Goal: Task Accomplishment & Management: Use online tool/utility

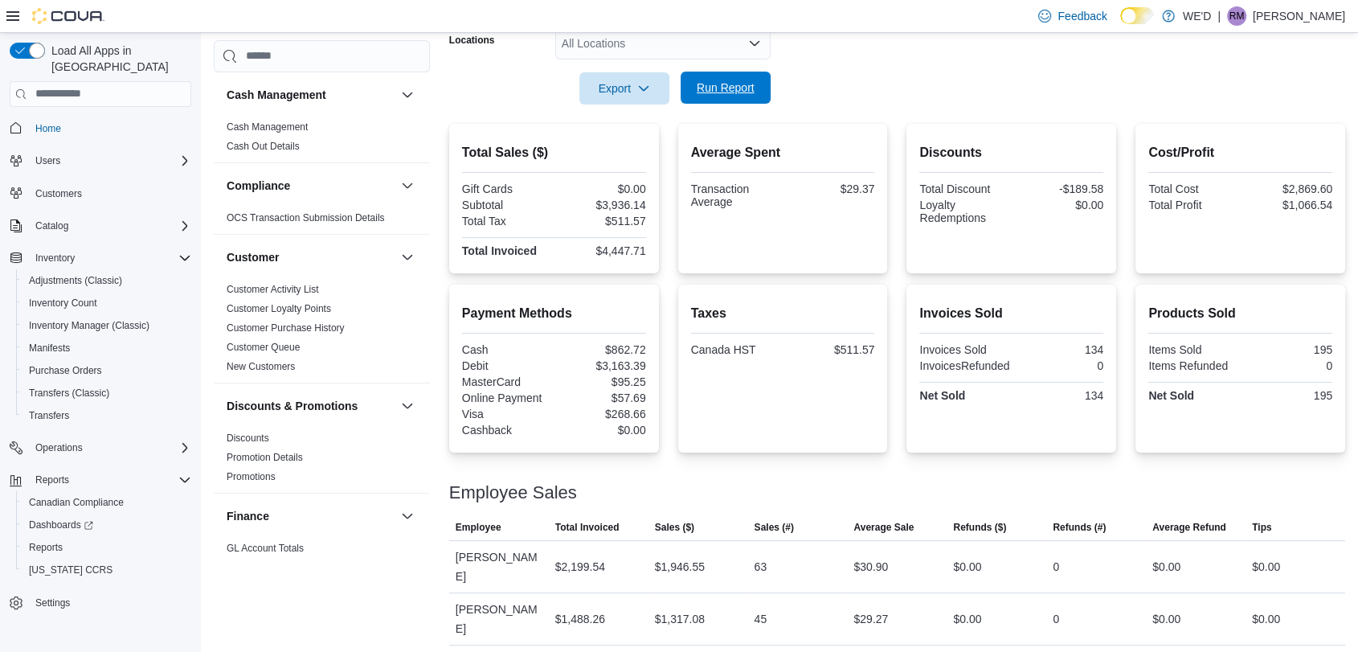
scroll to position [1060, 0]
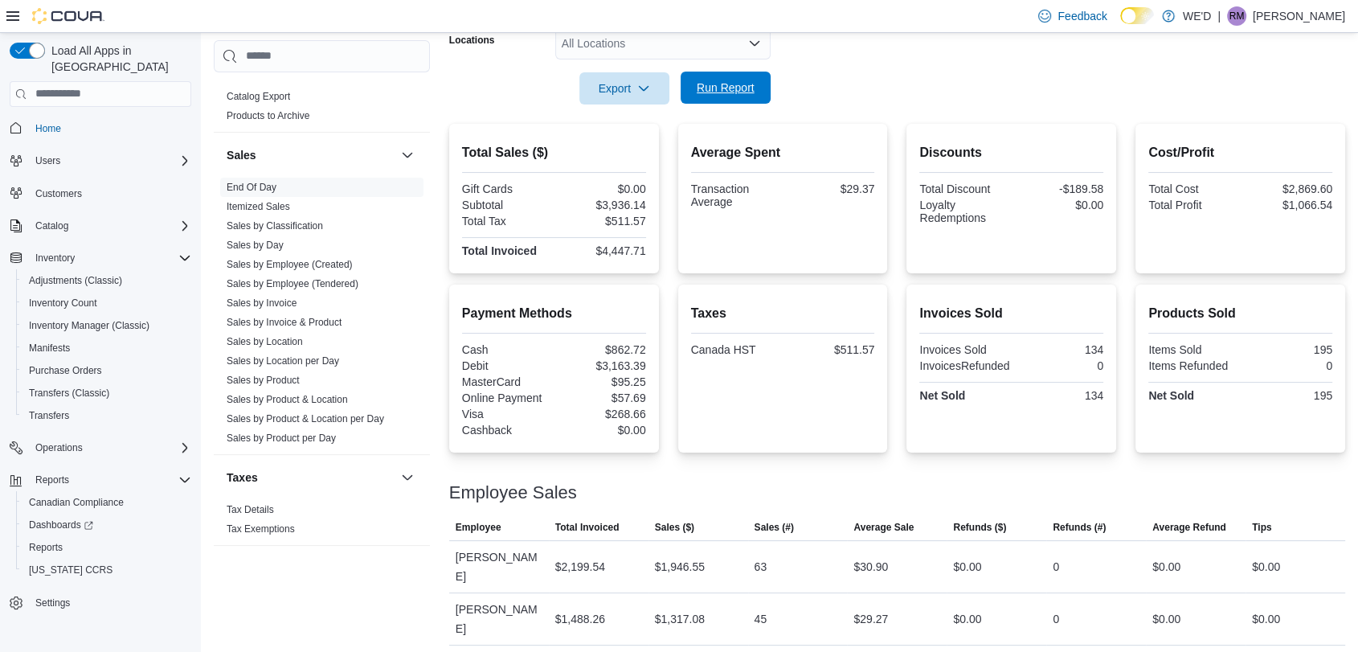
click at [727, 91] on span "Run Report" at bounding box center [726, 88] width 58 height 16
drag, startPoint x: 340, startPoint y: 278, endPoint x: 598, endPoint y: 182, distance: 275.1
click at [340, 278] on link "Sales by Employee (Tendered)" at bounding box center [293, 283] width 132 height 11
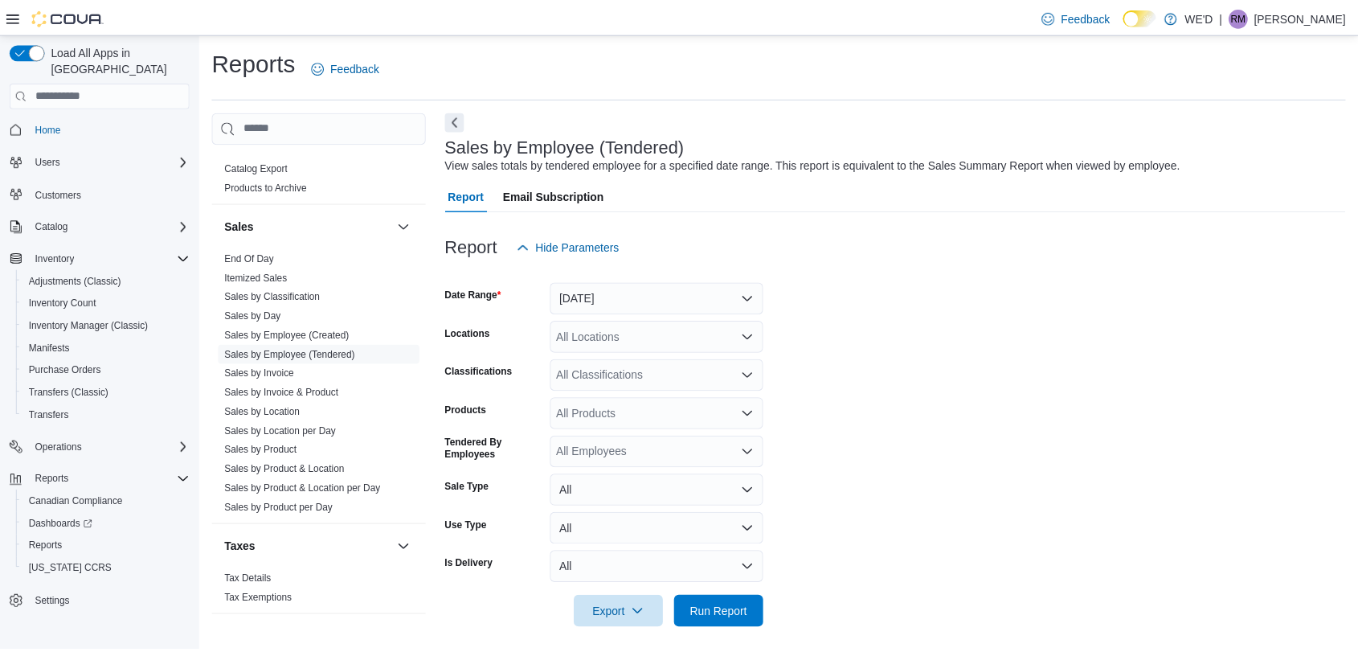
scroll to position [9, 0]
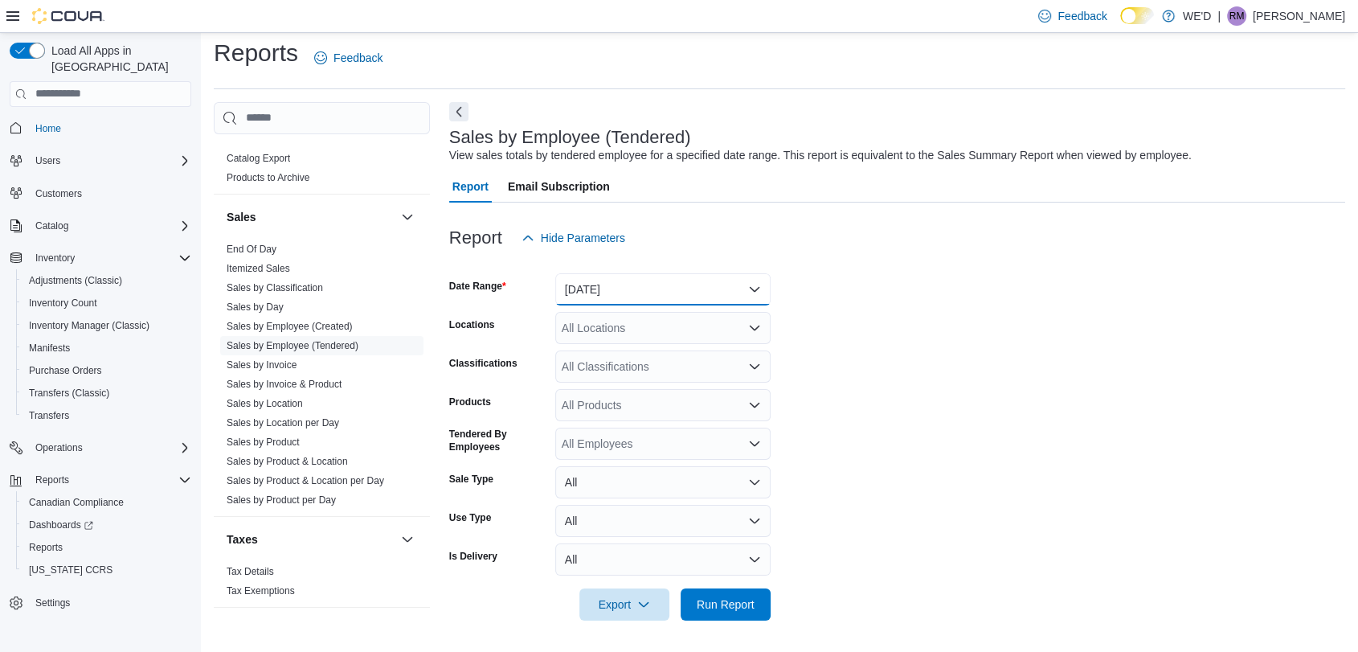
click at [674, 284] on button "[DATE]" at bounding box center [662, 289] width 215 height 32
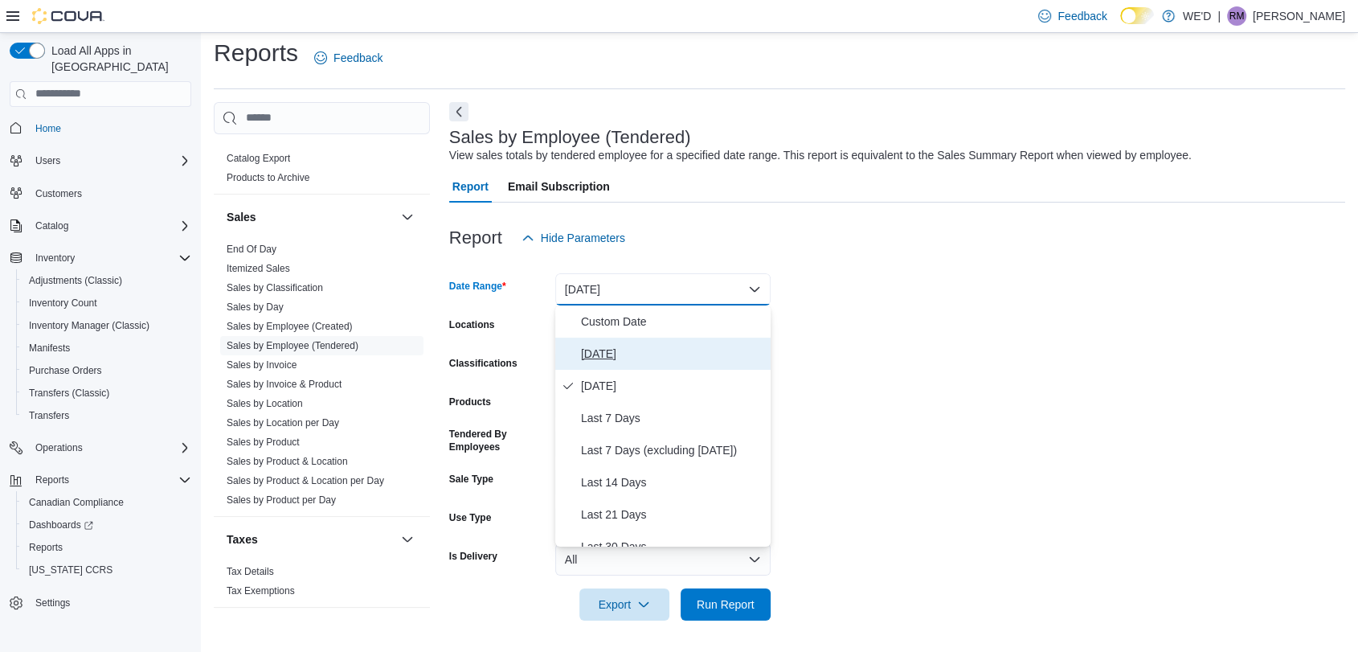
click at [688, 364] on button "[DATE]" at bounding box center [662, 354] width 215 height 32
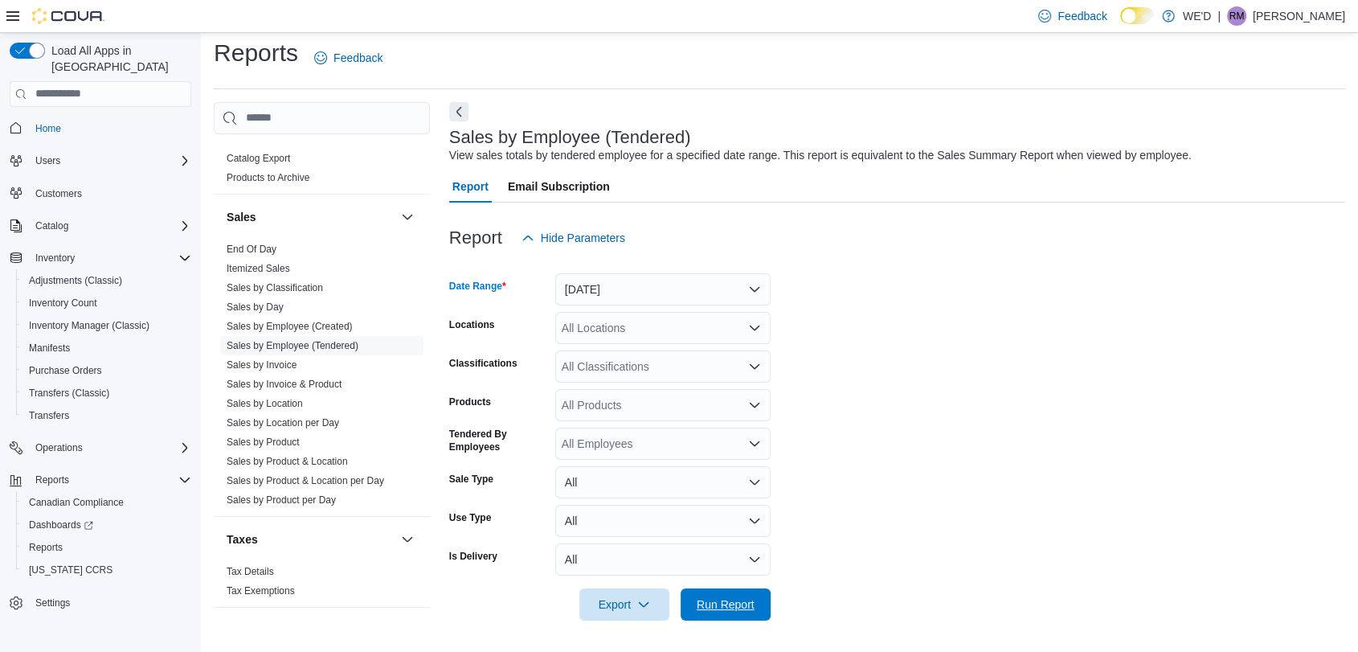
drag, startPoint x: 729, startPoint y: 600, endPoint x: 972, endPoint y: 397, distance: 316.1
click at [731, 600] on span "Run Report" at bounding box center [726, 604] width 58 height 16
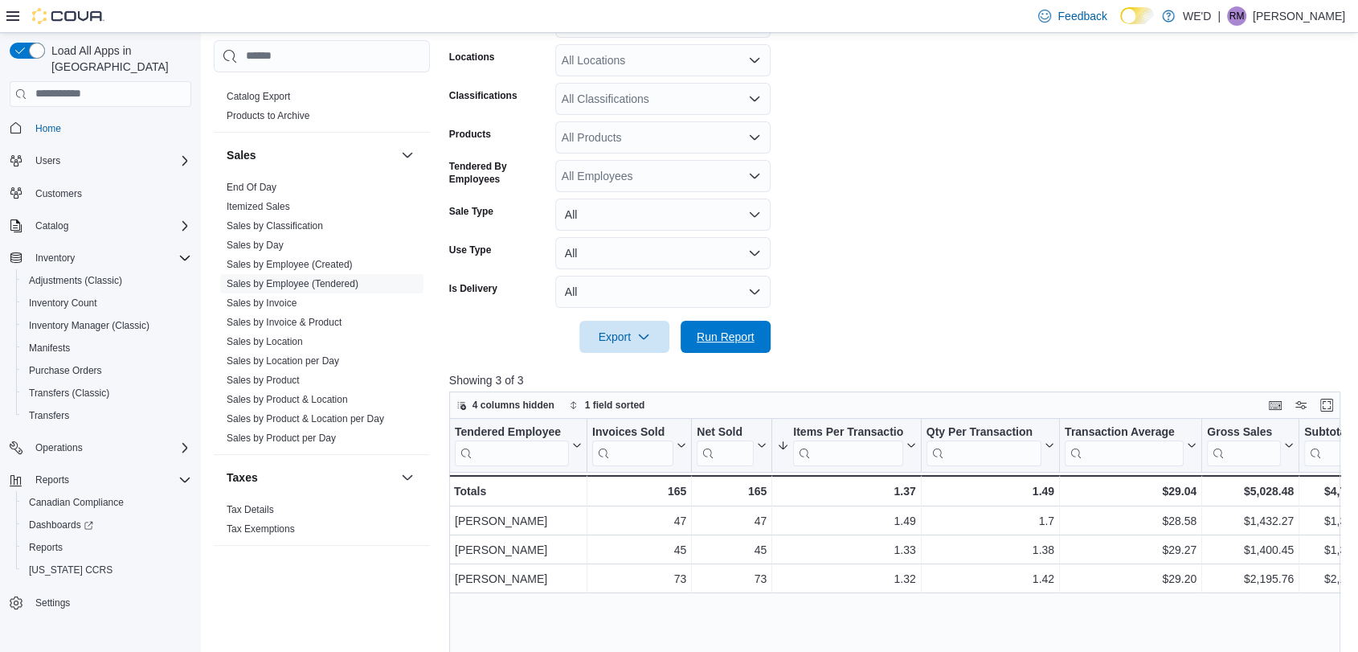
drag, startPoint x: 755, startPoint y: 330, endPoint x: 882, endPoint y: 231, distance: 160.9
click at [756, 330] on span "Run Report" at bounding box center [725, 337] width 71 height 32
drag, startPoint x: 268, startPoint y: 184, endPoint x: 299, endPoint y: 181, distance: 30.7
click at [268, 184] on link "End Of Day" at bounding box center [252, 187] width 50 height 11
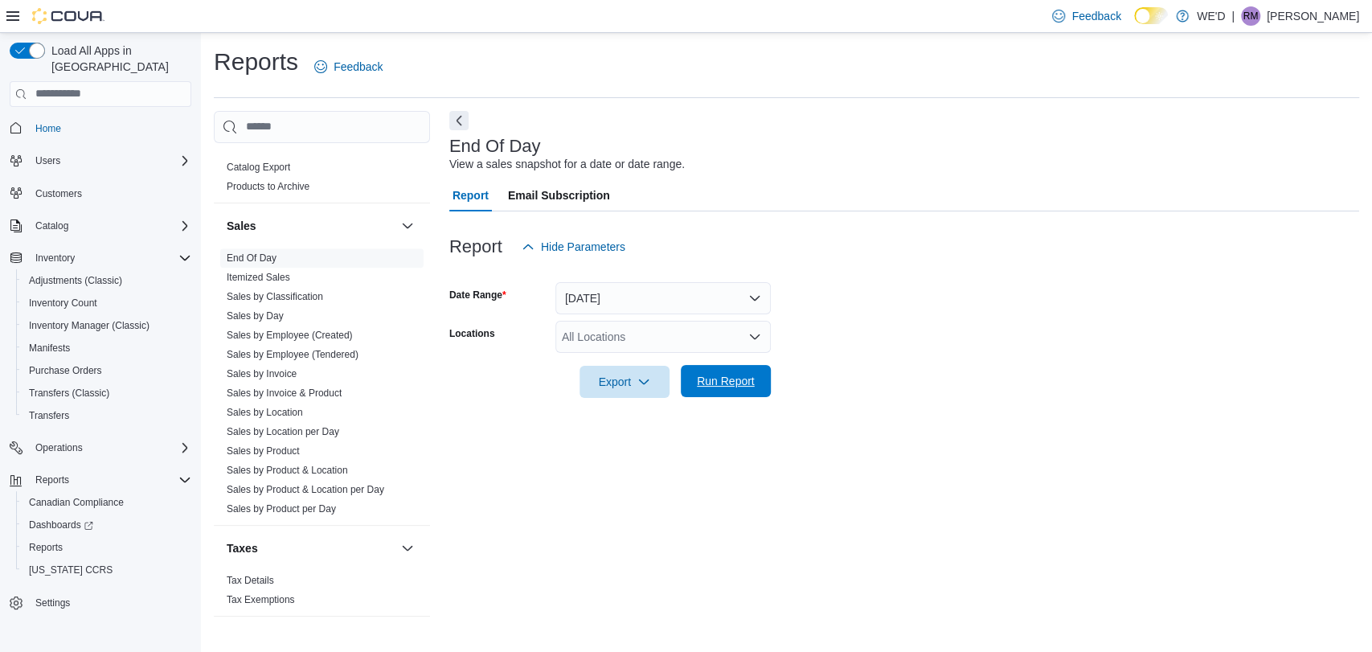
click at [712, 381] on span "Run Report" at bounding box center [726, 381] width 58 height 16
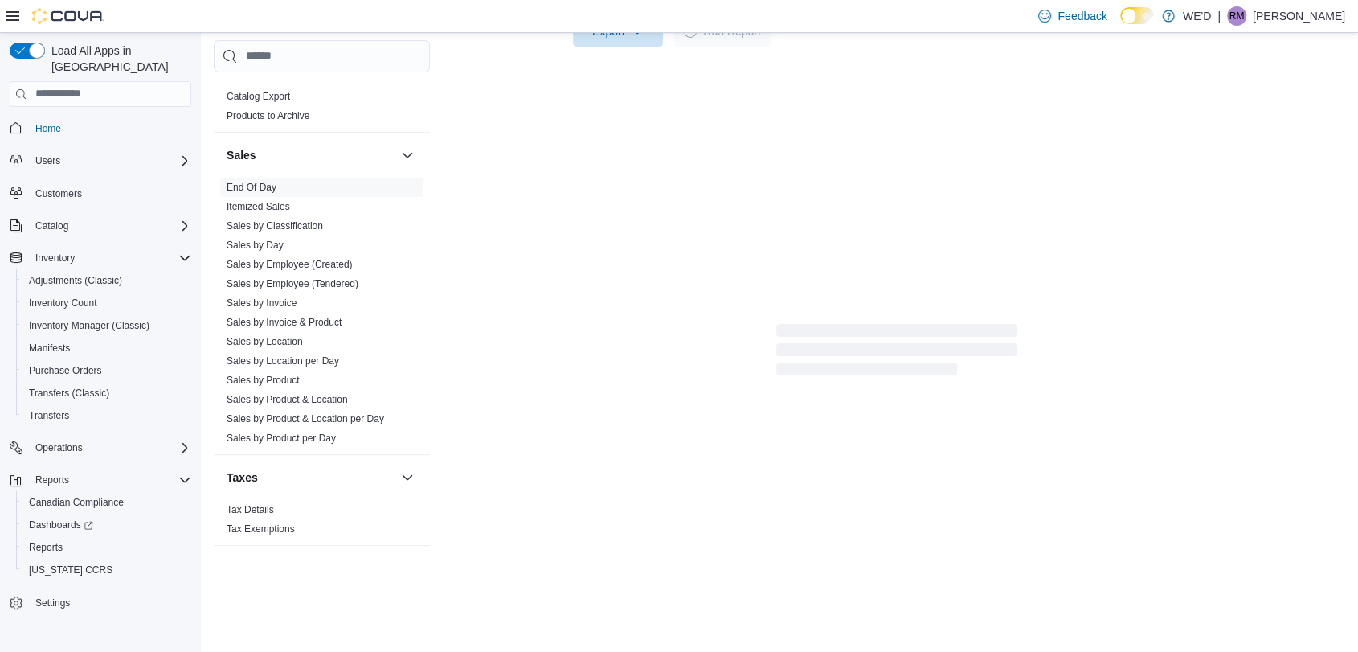
scroll to position [293, 0]
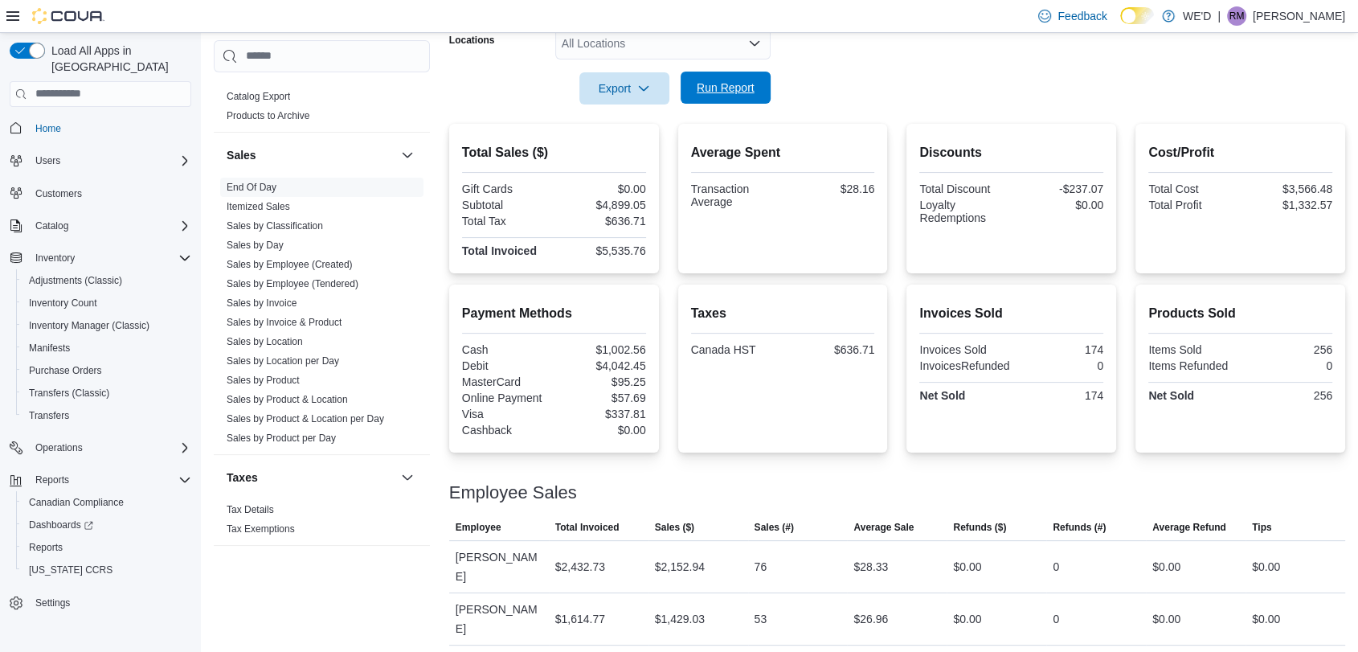
click at [710, 92] on span "Run Report" at bounding box center [726, 88] width 58 height 16
click at [343, 280] on link "Sales by Employee (Tendered)" at bounding box center [293, 283] width 132 height 11
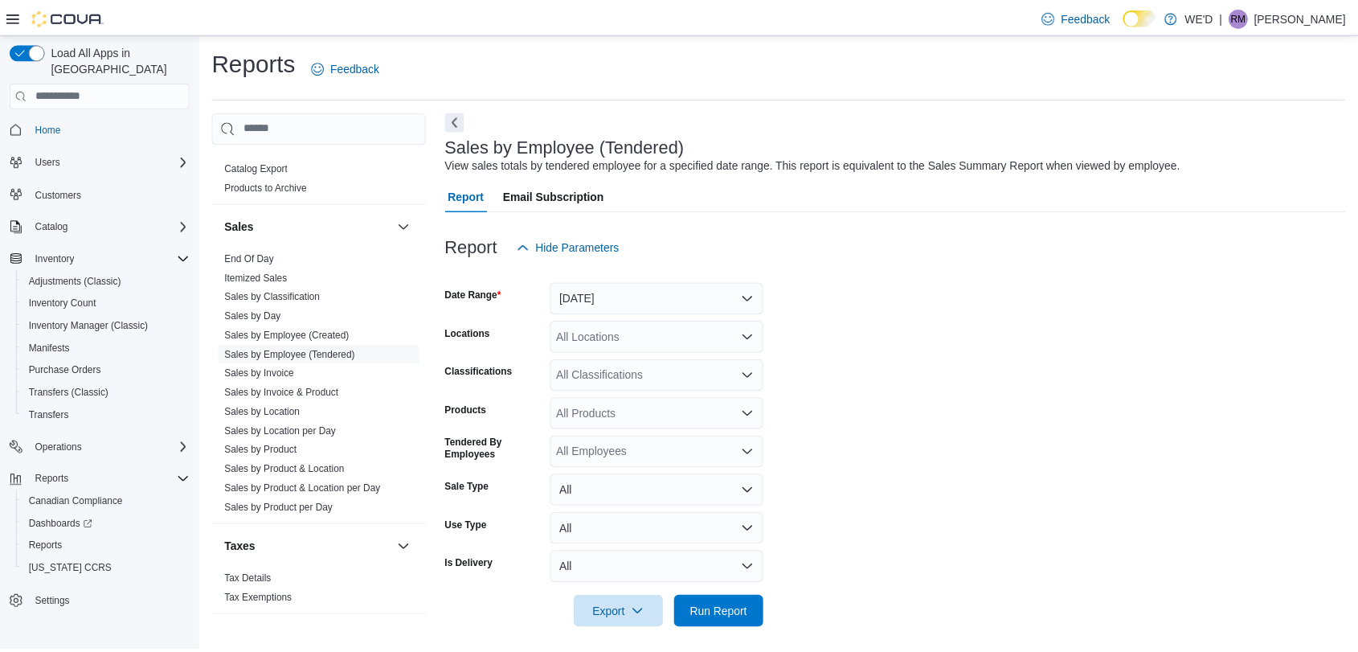
scroll to position [9, 0]
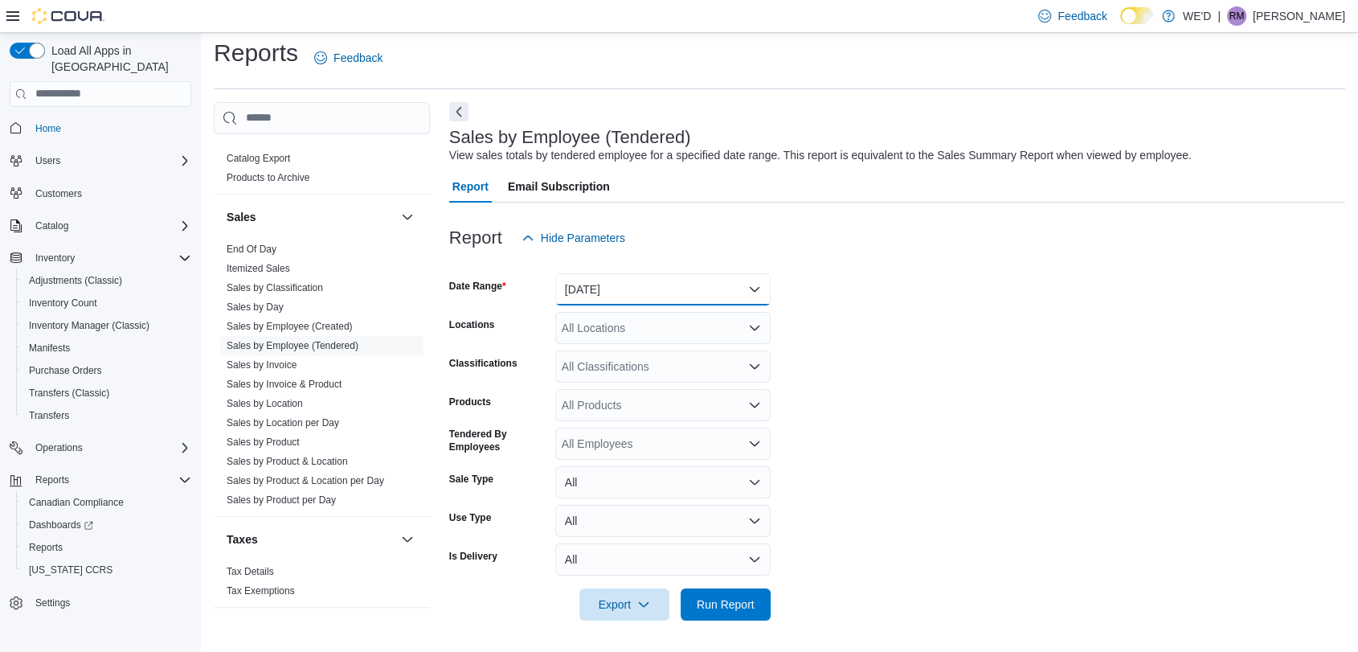
click at [640, 288] on button "[DATE]" at bounding box center [662, 289] width 215 height 32
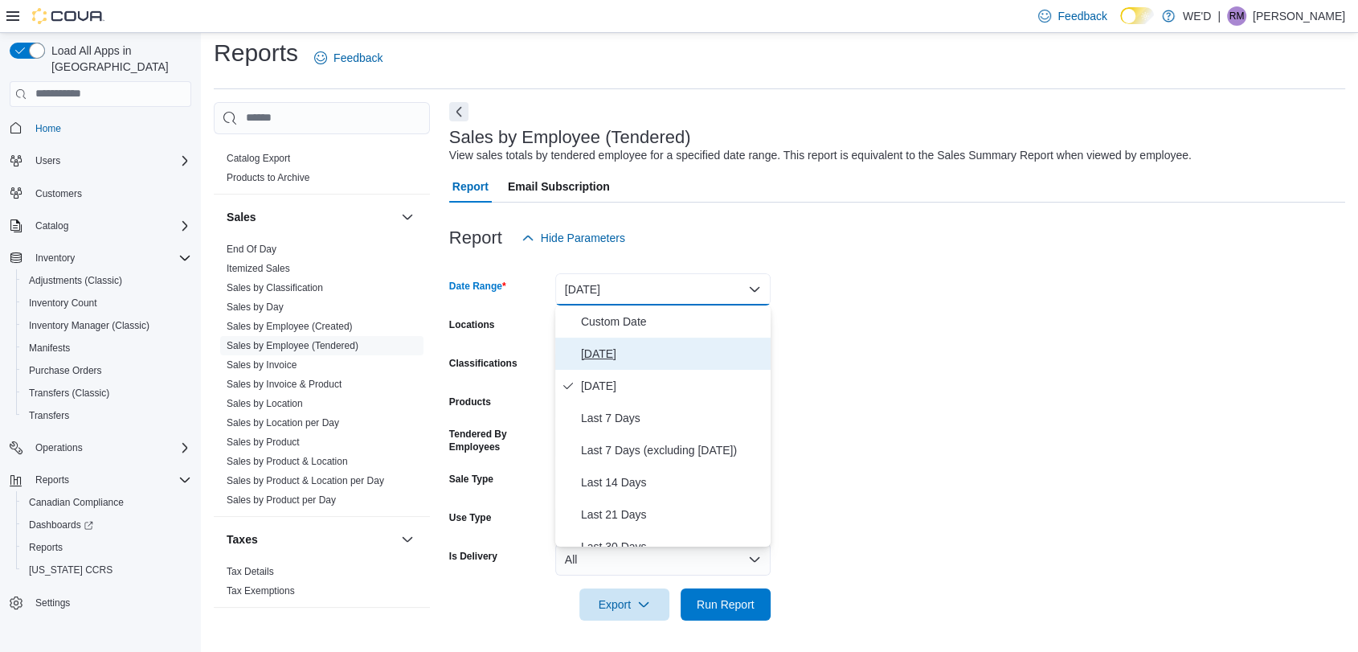
click at [661, 361] on span "[DATE]" at bounding box center [672, 353] width 183 height 19
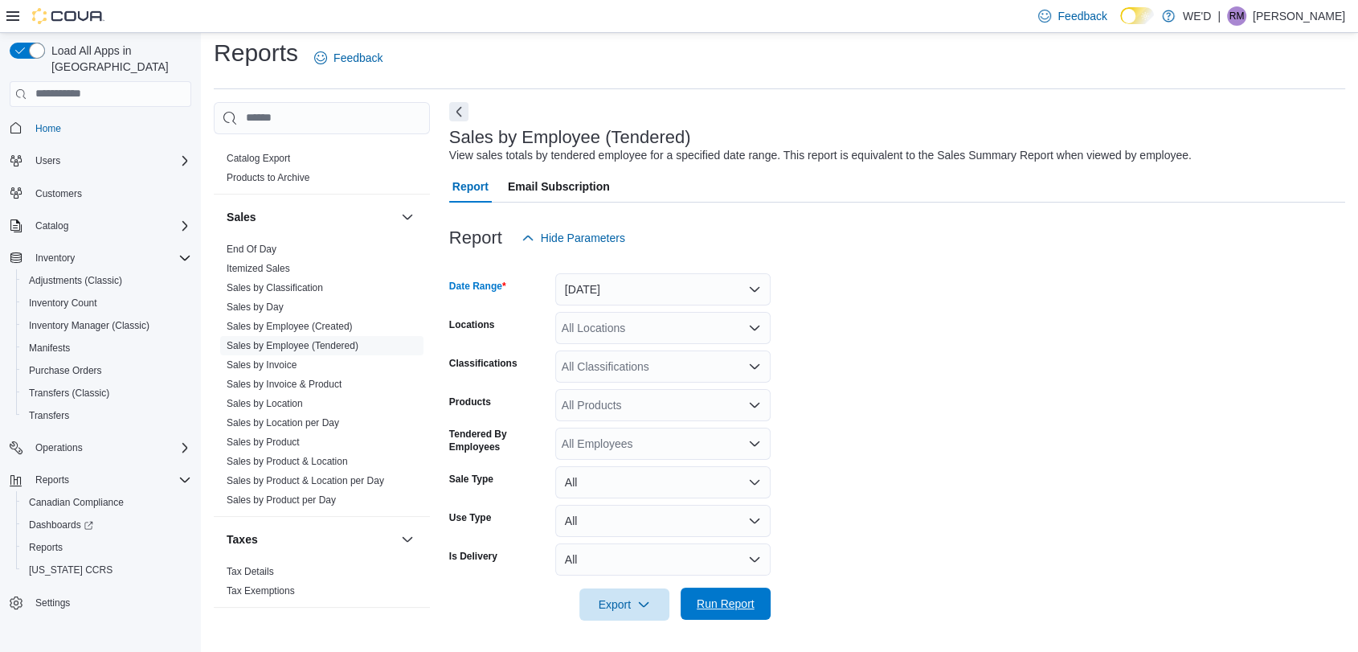
click at [739, 613] on span "Run Report" at bounding box center [725, 603] width 71 height 32
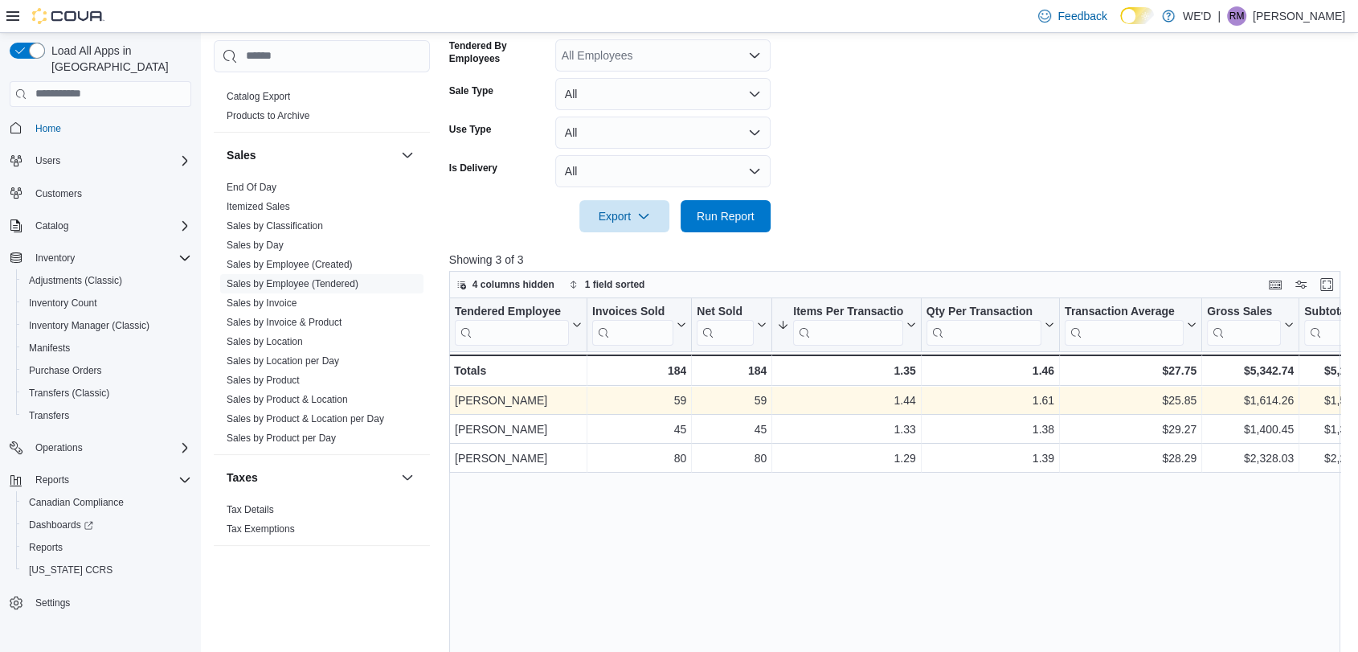
scroll to position [366, 0]
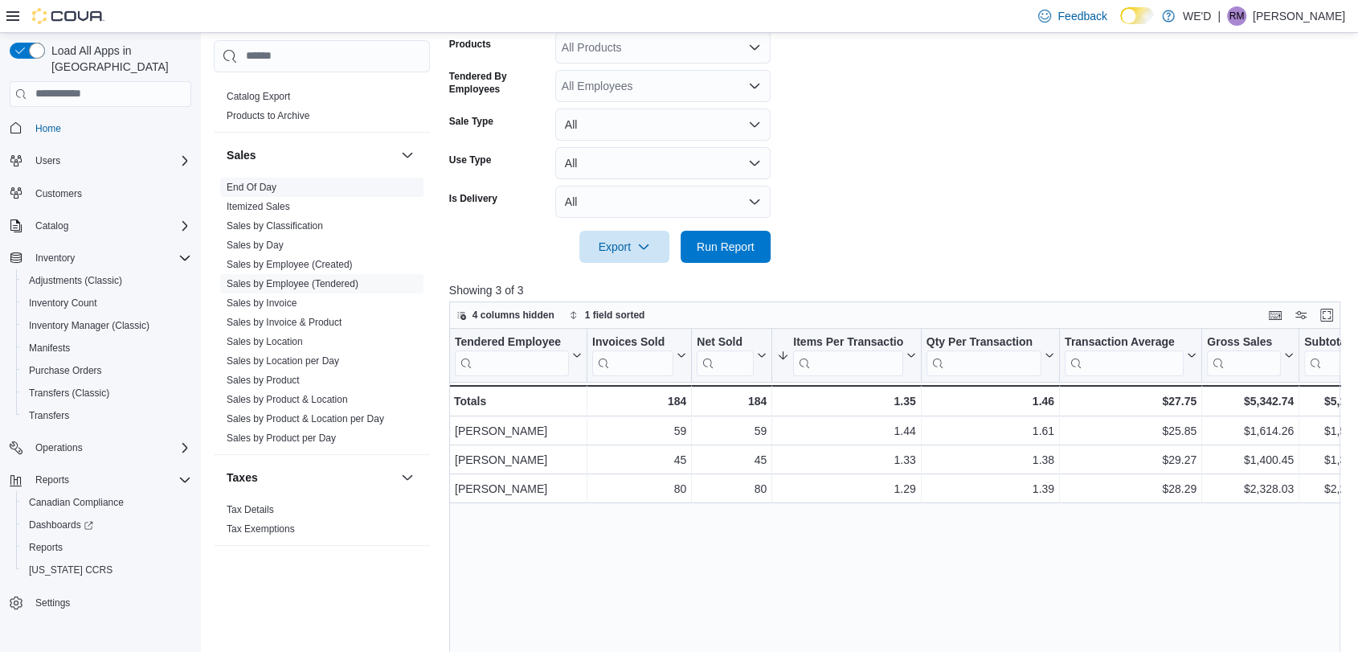
click at [264, 190] on link "End Of Day" at bounding box center [252, 187] width 50 height 11
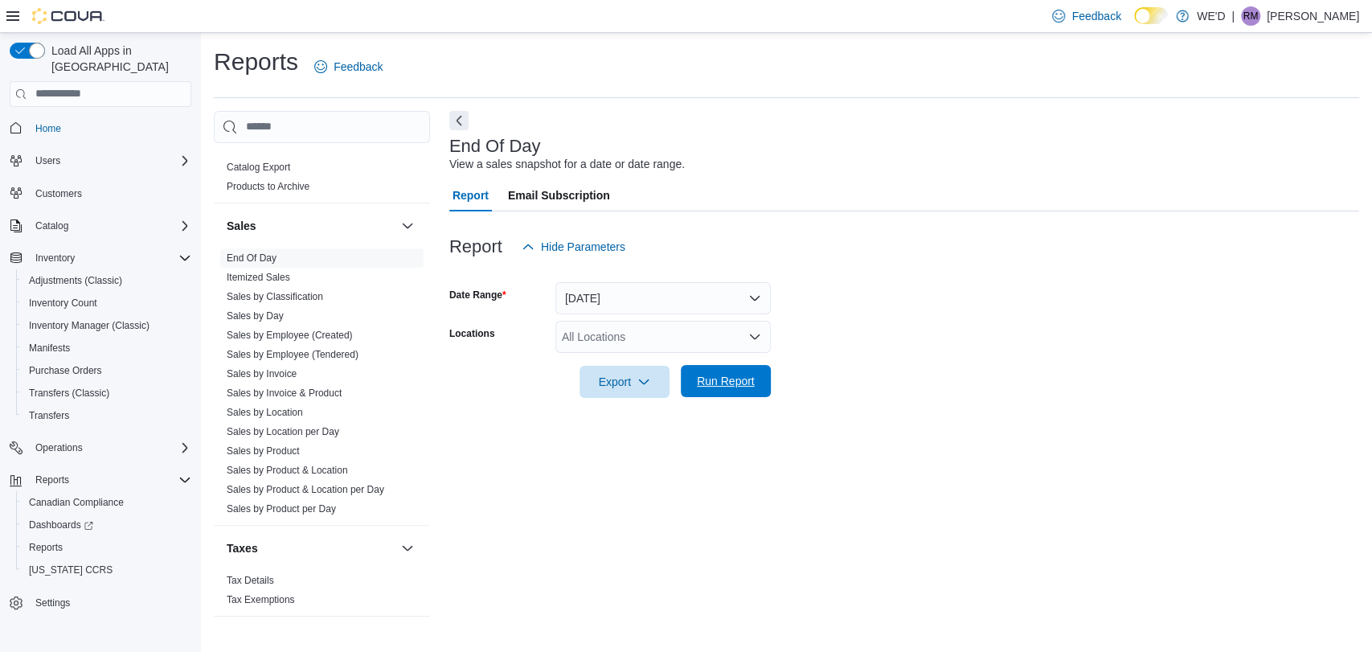
click at [729, 391] on span "Run Report" at bounding box center [725, 381] width 71 height 32
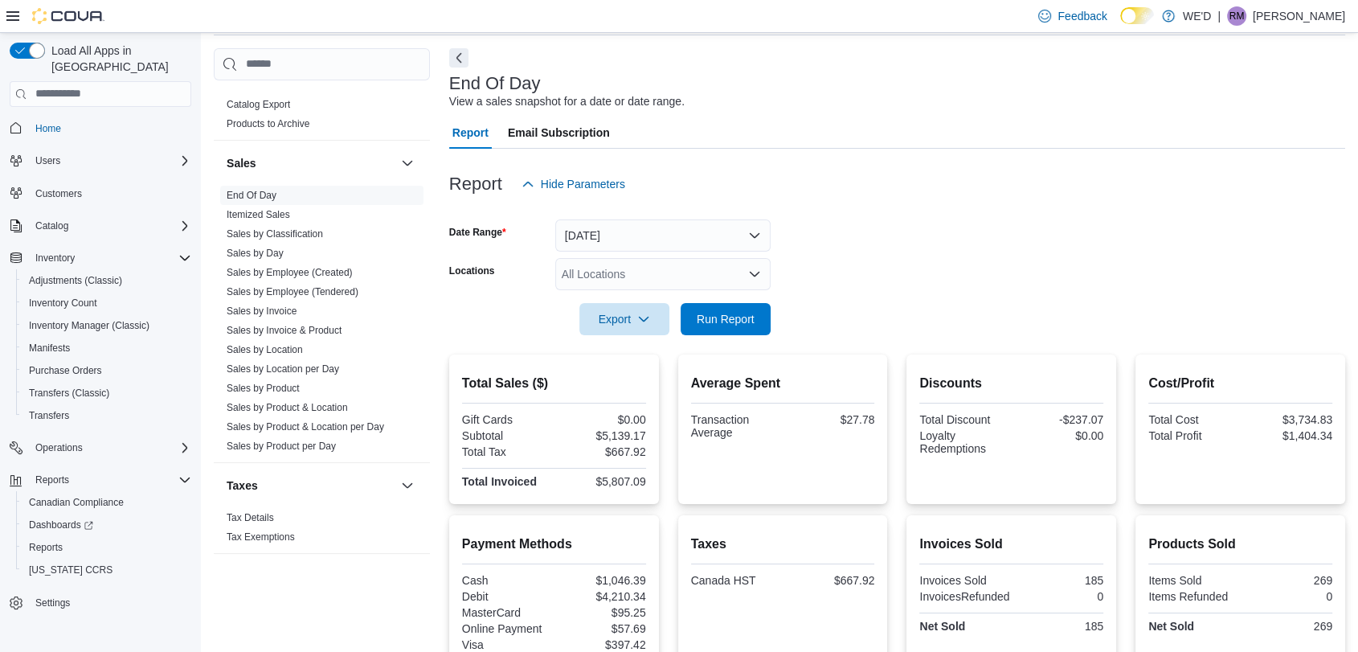
scroll to position [293, 0]
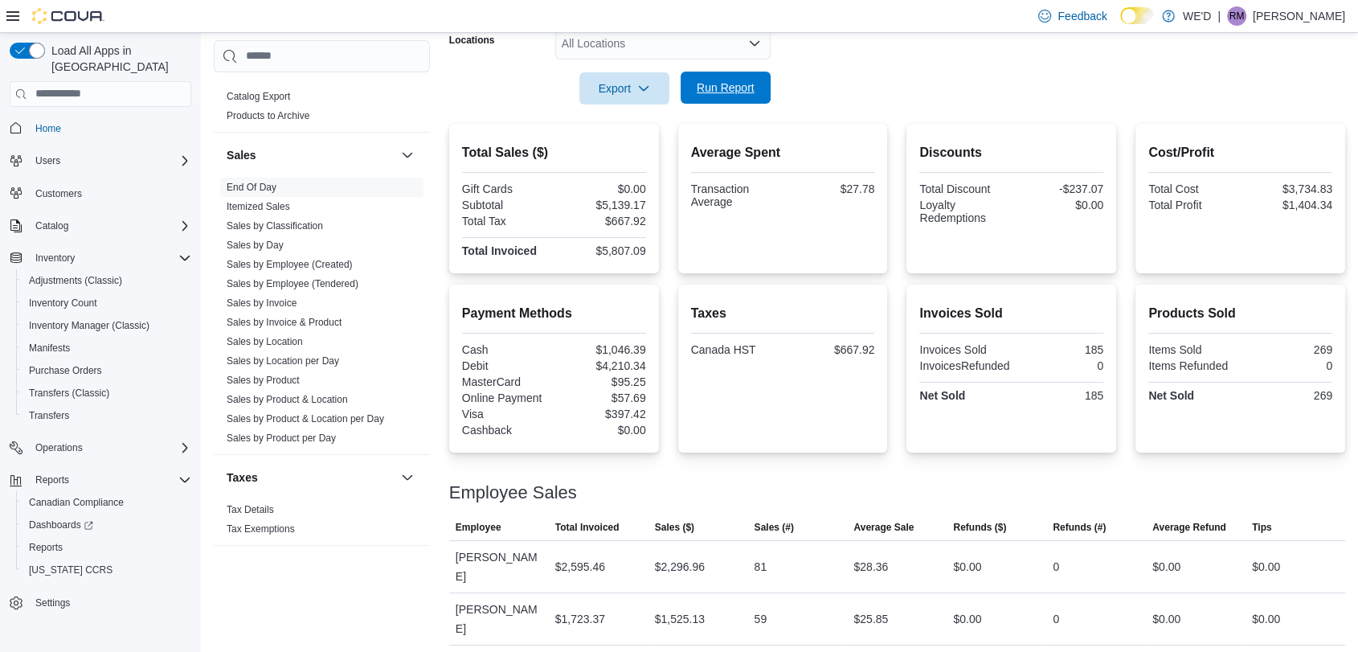
click at [719, 91] on span "Run Report" at bounding box center [726, 88] width 58 height 16
click at [729, 88] on span "Run Report" at bounding box center [726, 88] width 58 height 16
click at [342, 275] on span "Sales by Employee (Tendered)" at bounding box center [321, 283] width 203 height 19
drag, startPoint x: 342, startPoint y: 282, endPoint x: 432, endPoint y: 286, distance: 90.1
click at [342, 282] on link "Sales by Employee (Tendered)" at bounding box center [293, 283] width 132 height 11
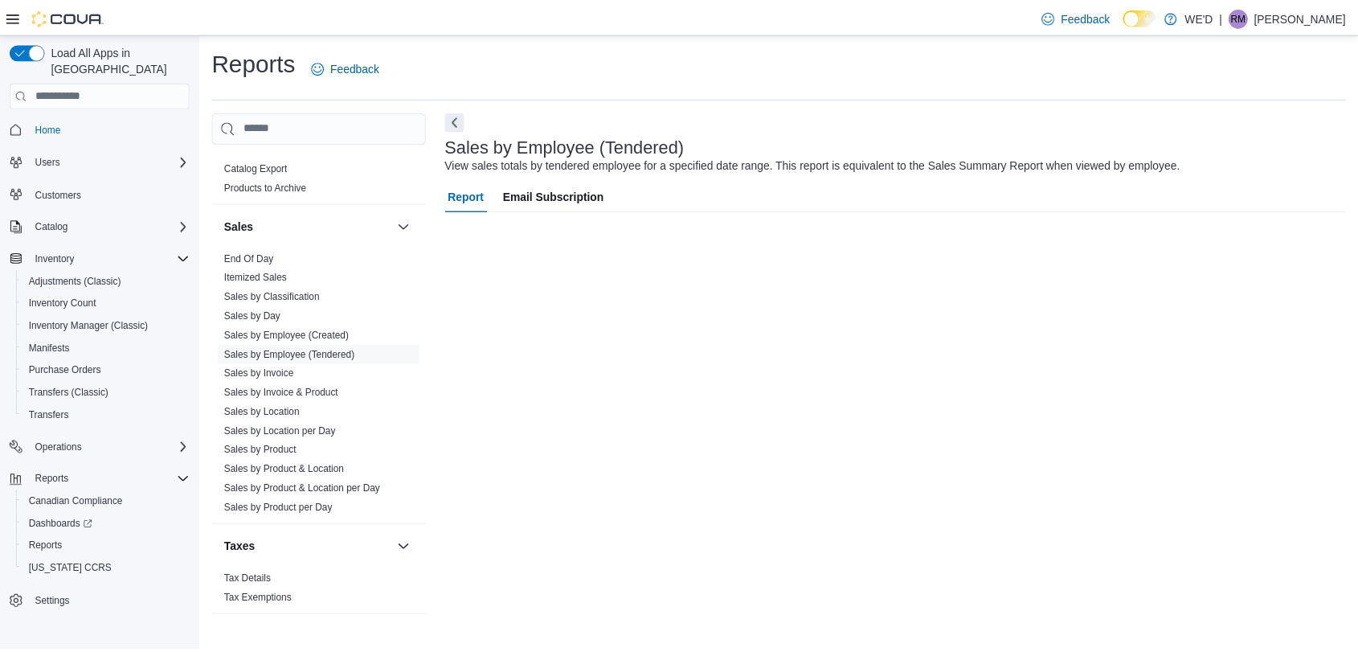
scroll to position [9, 0]
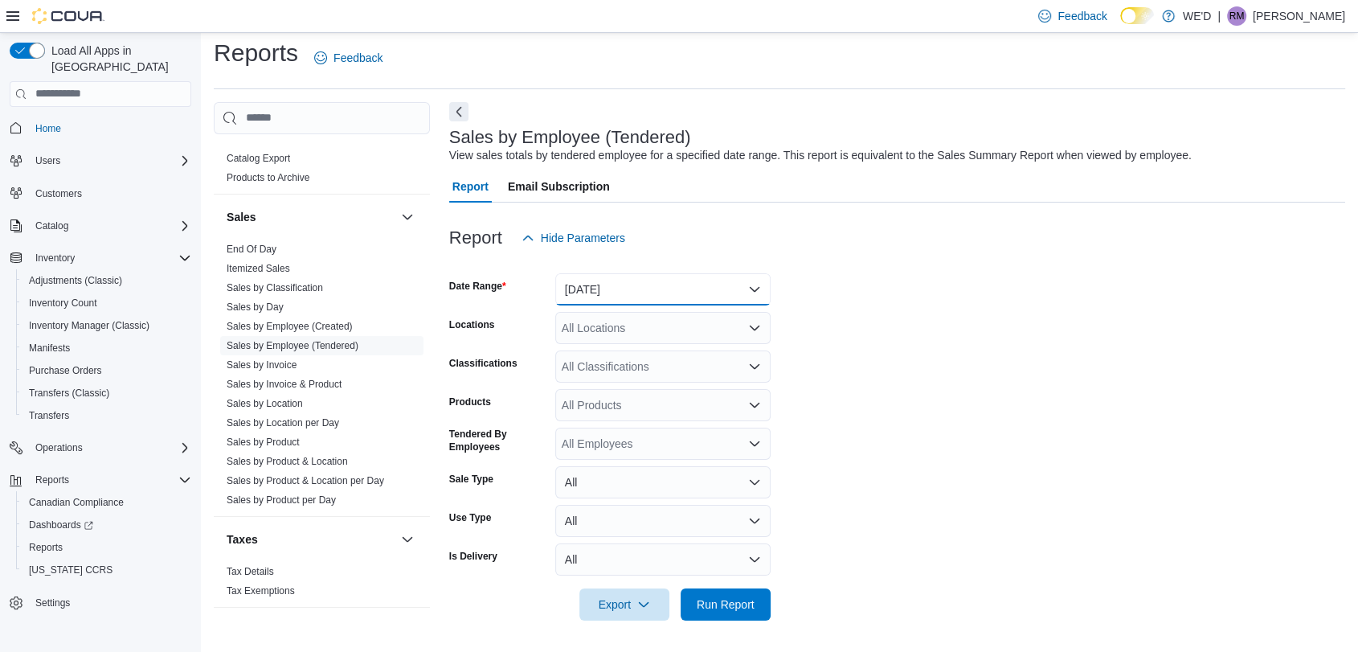
click at [649, 280] on button "[DATE]" at bounding box center [662, 289] width 215 height 32
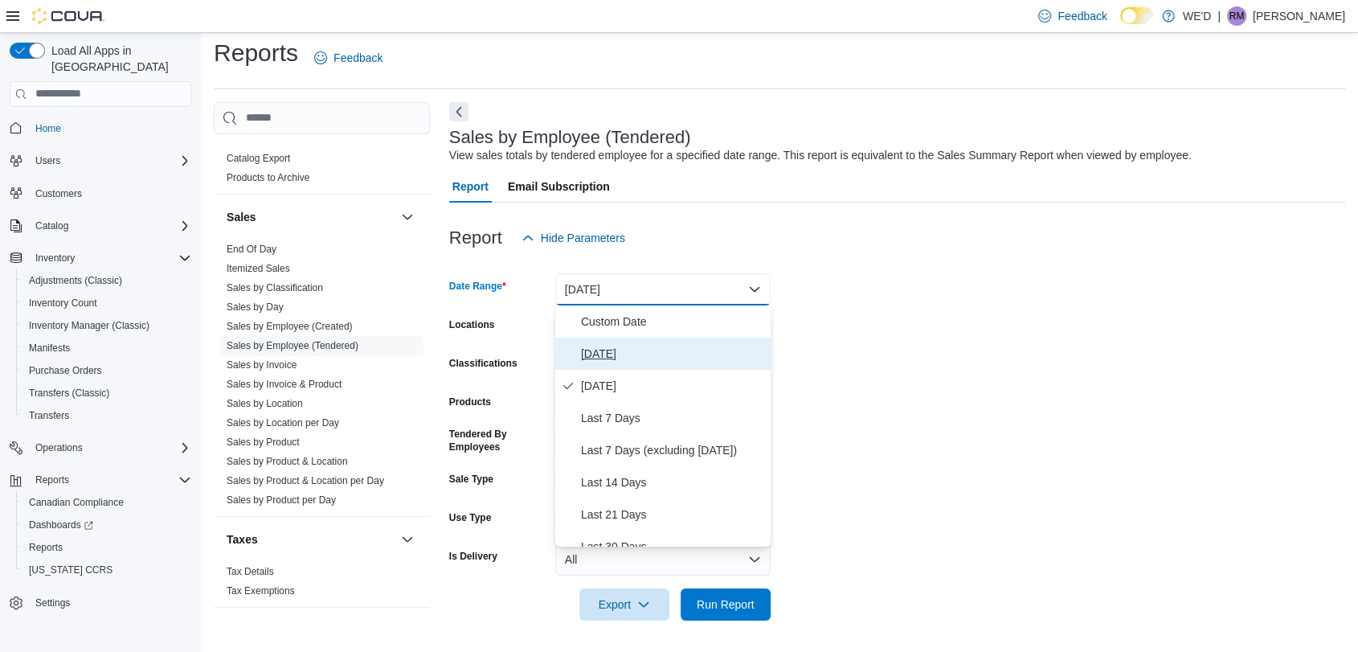
click at [659, 349] on span "[DATE]" at bounding box center [672, 353] width 183 height 19
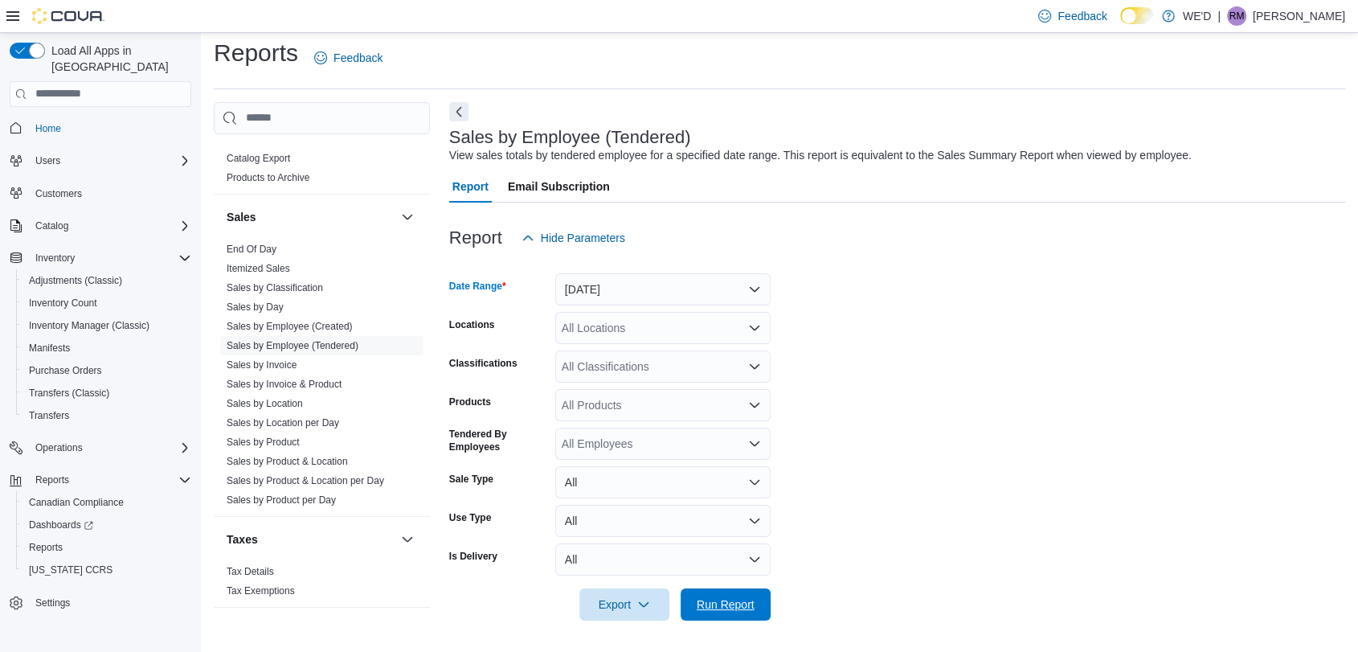
click at [741, 600] on span "Run Report" at bounding box center [726, 604] width 58 height 16
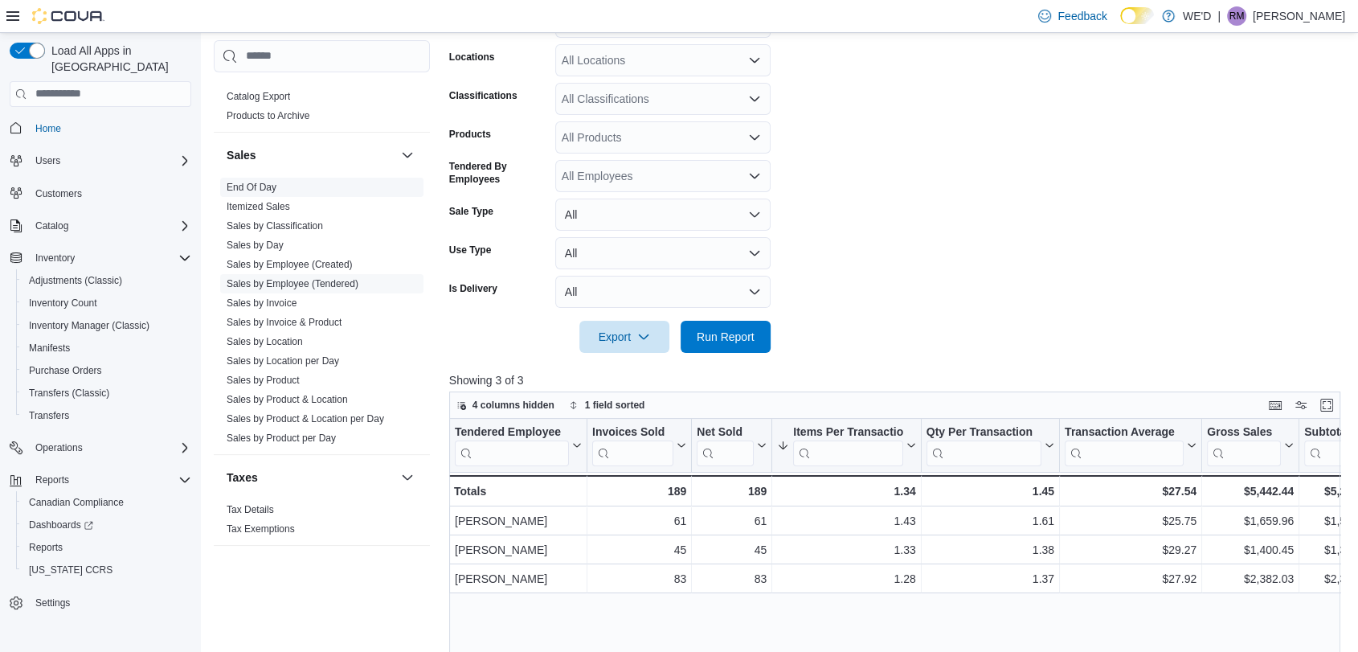
click at [269, 187] on link "End Of Day" at bounding box center [252, 187] width 50 height 11
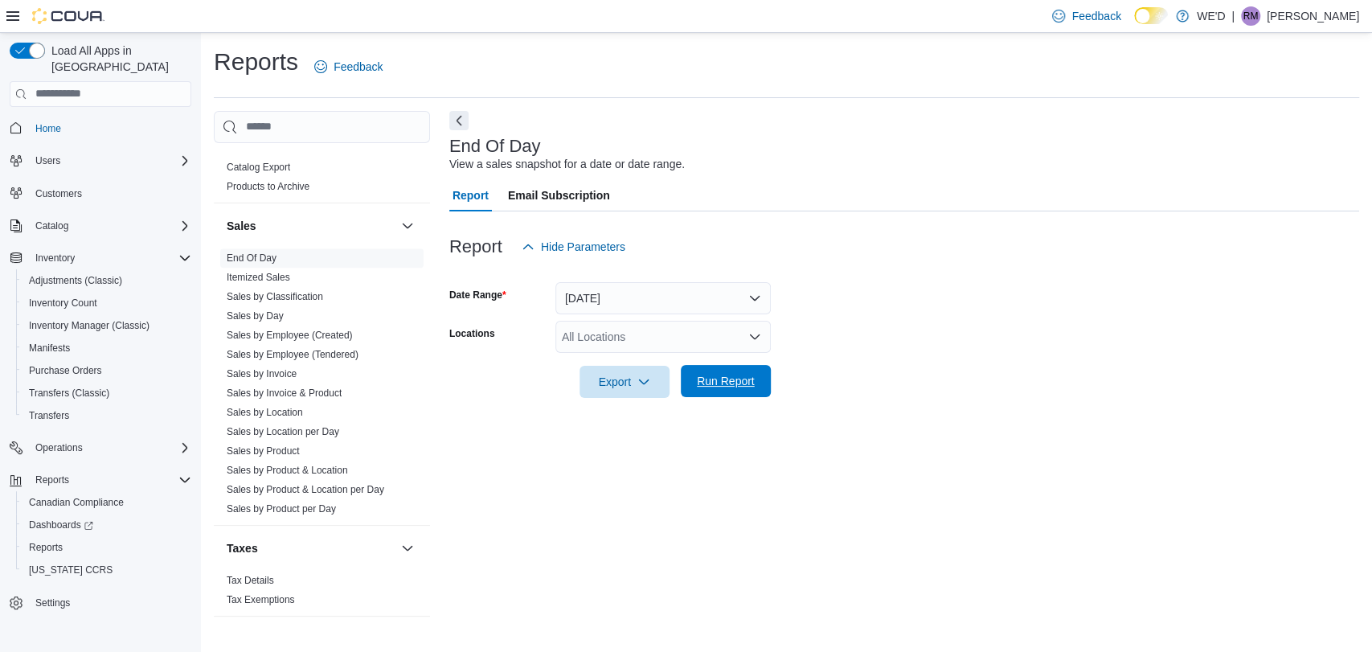
drag, startPoint x: 731, startPoint y: 384, endPoint x: 745, endPoint y: 393, distance: 17.0
click at [731, 383] on span "Run Report" at bounding box center [726, 381] width 58 height 16
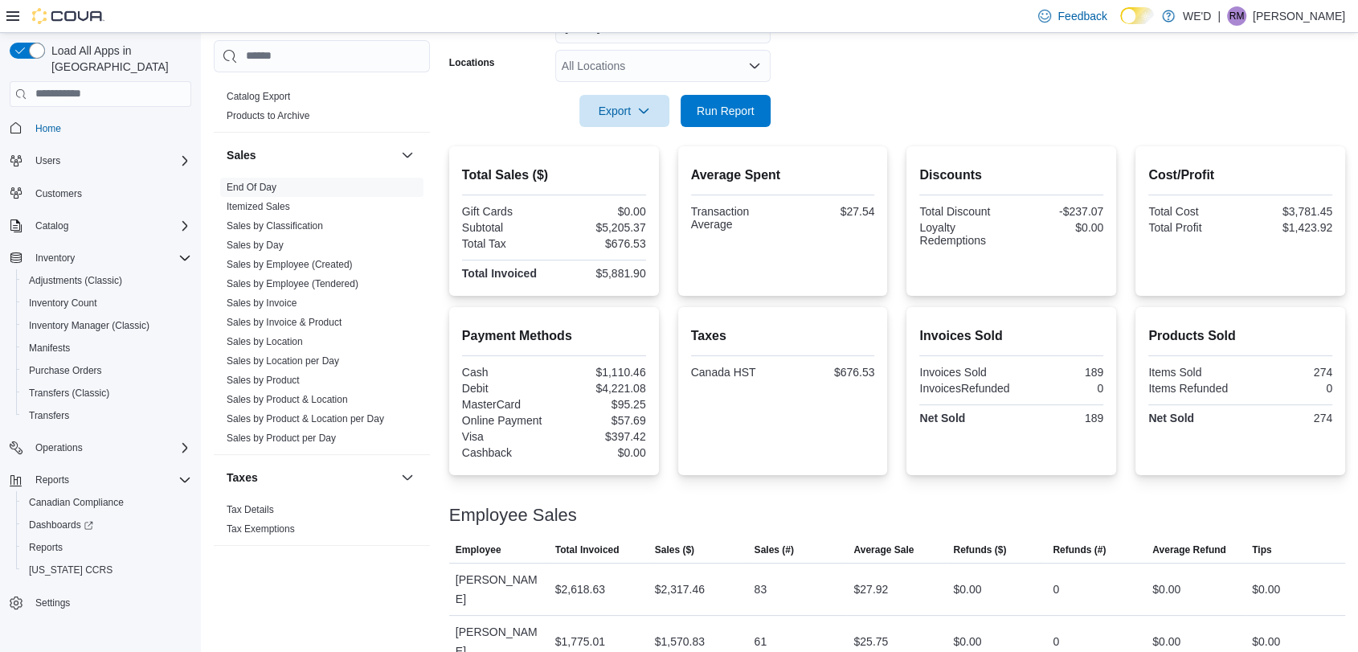
scroll to position [293, 0]
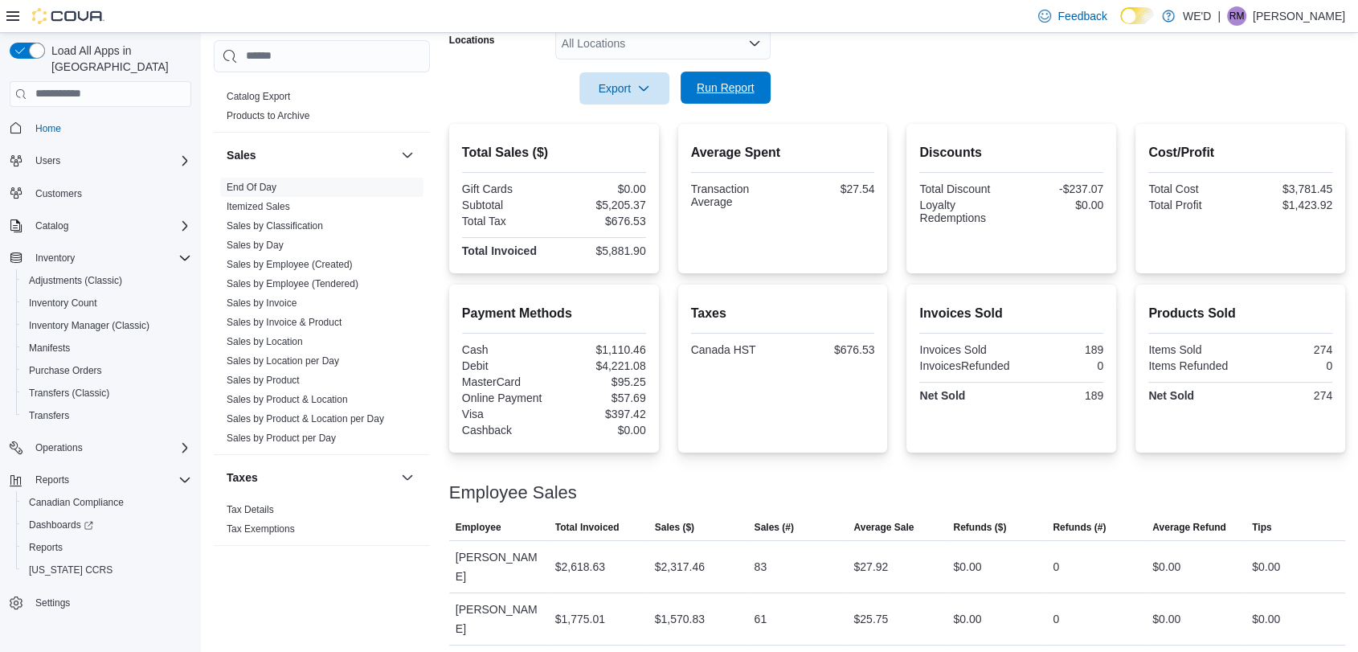
click at [731, 83] on span "Run Report" at bounding box center [726, 88] width 58 height 16
click at [735, 94] on span "Run Report" at bounding box center [726, 88] width 58 height 16
click at [713, 90] on span "Run Report" at bounding box center [726, 88] width 58 height 16
click at [328, 284] on link "Sales by Employee (Tendered)" at bounding box center [293, 283] width 132 height 11
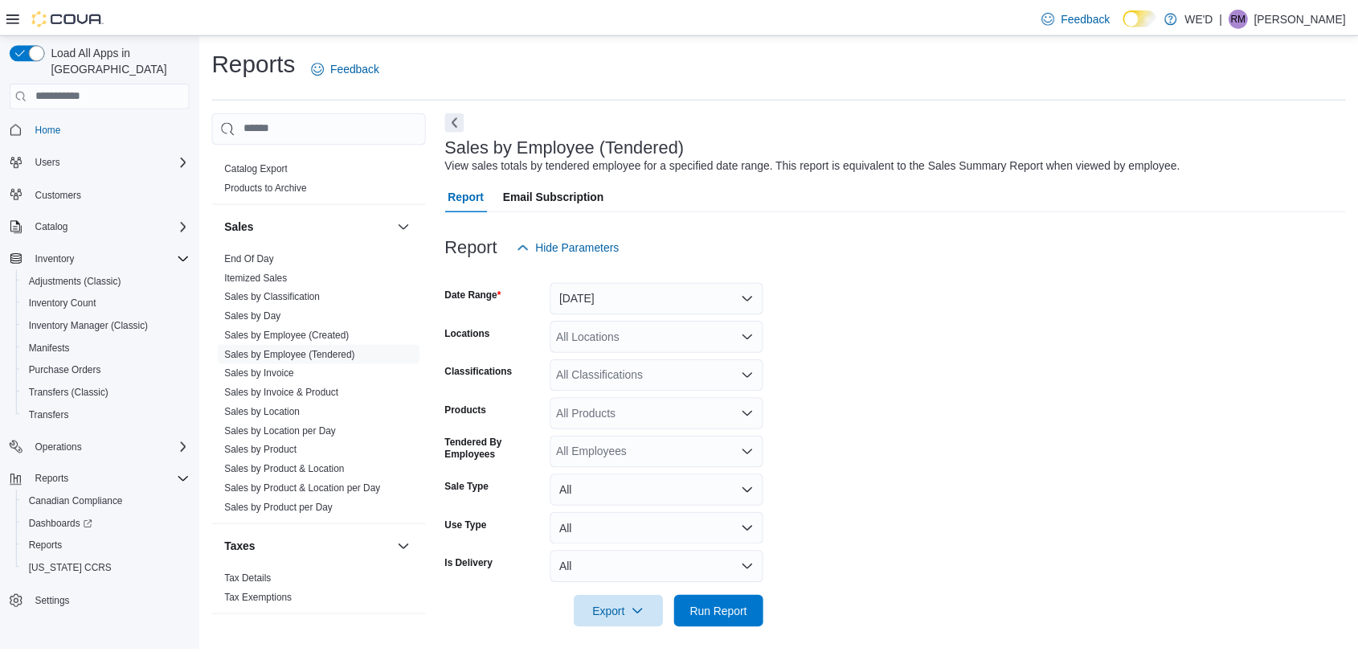
scroll to position [9, 0]
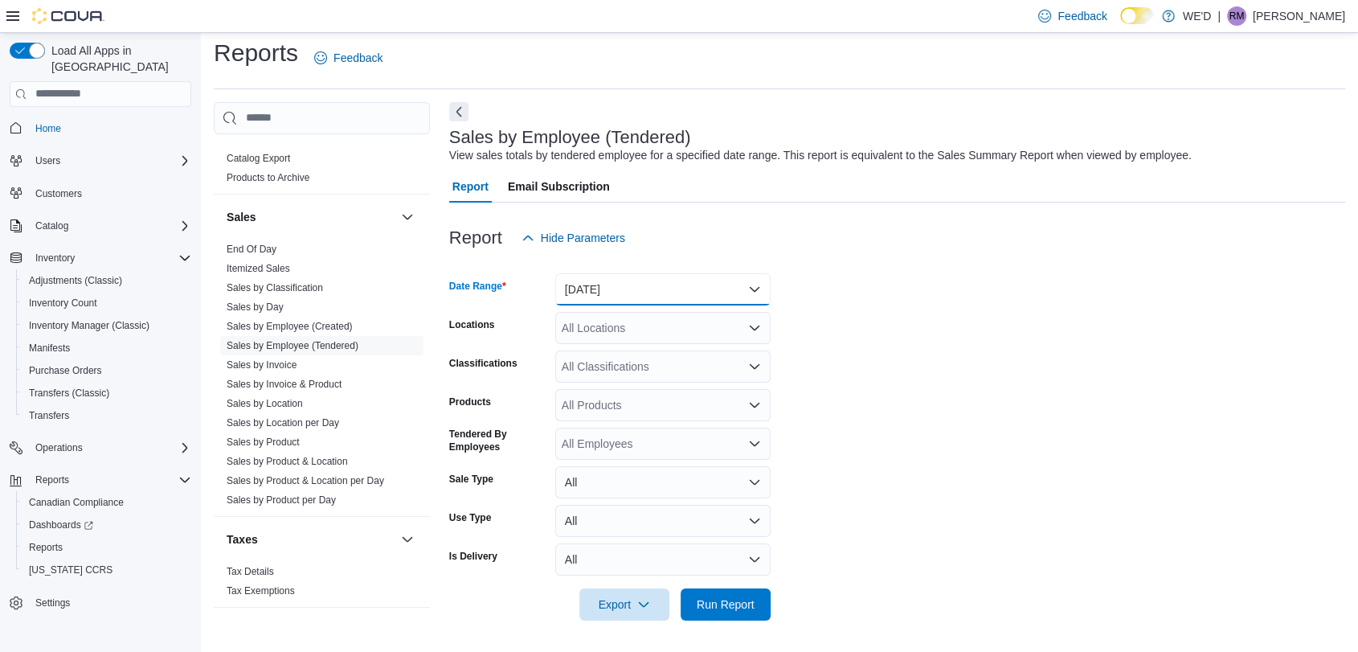
click at [682, 285] on button "[DATE]" at bounding box center [662, 289] width 215 height 32
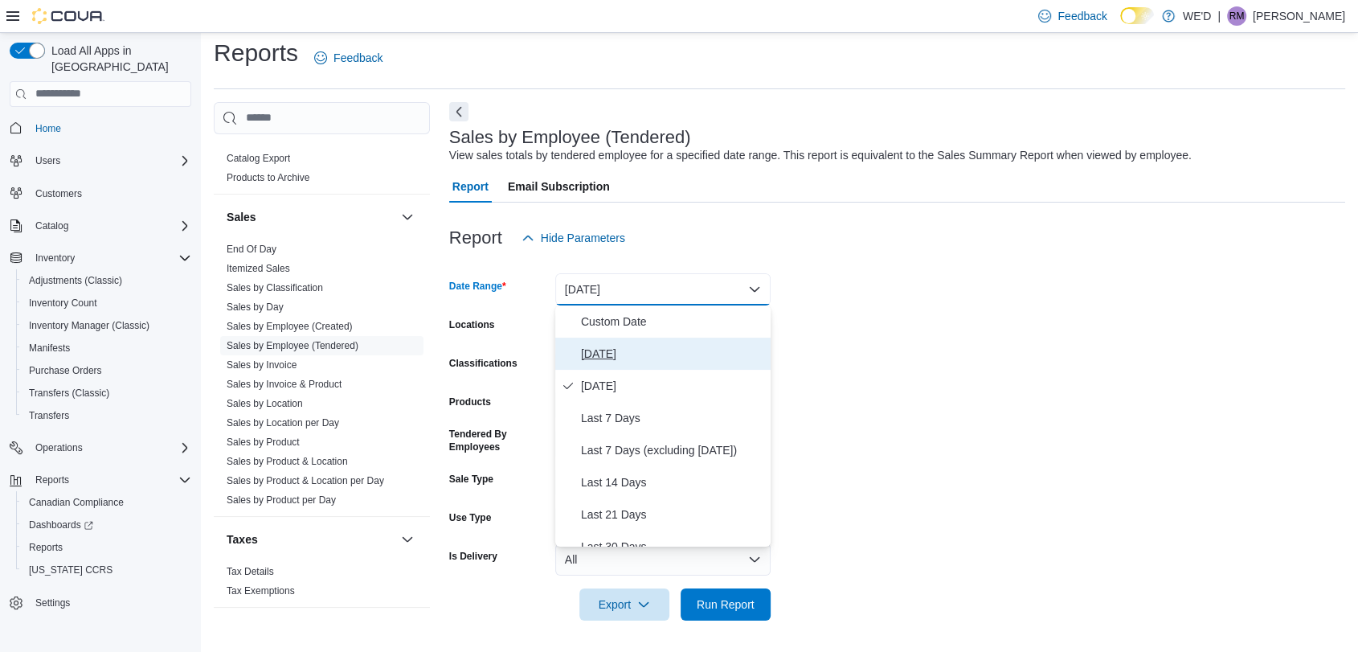
click at [675, 354] on span "[DATE]" at bounding box center [672, 353] width 183 height 19
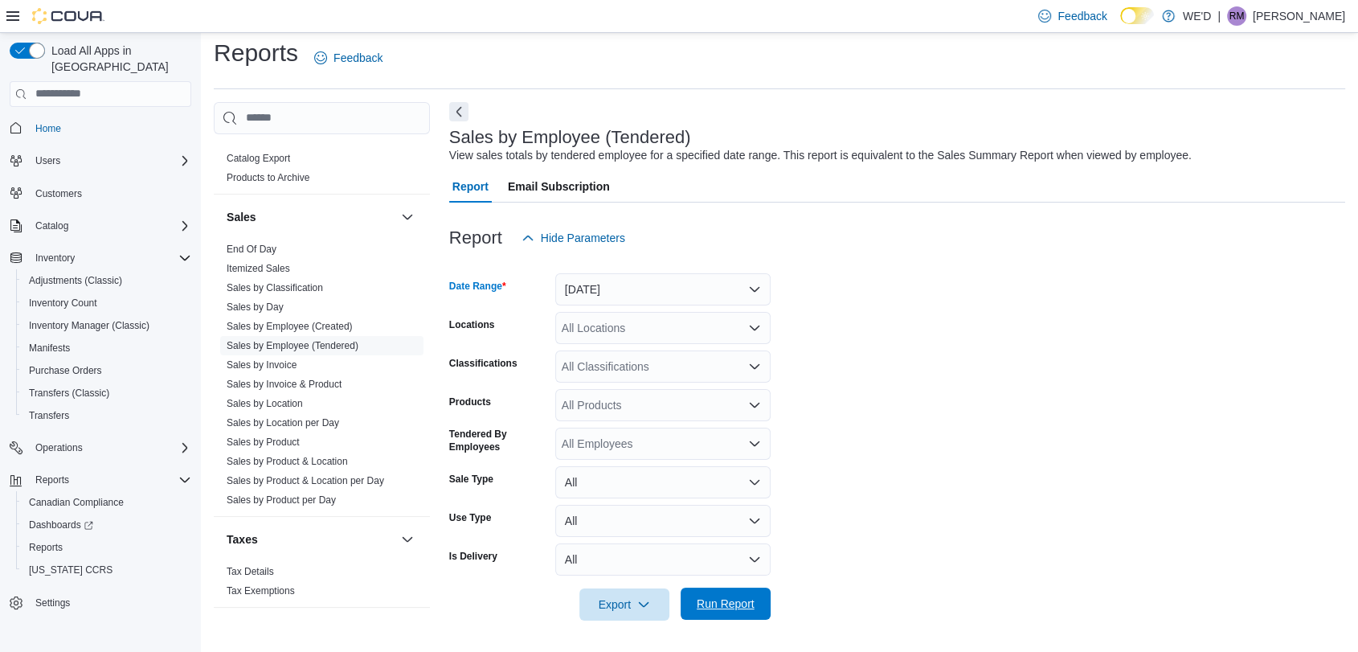
click at [735, 612] on span "Run Report" at bounding box center [725, 603] width 71 height 32
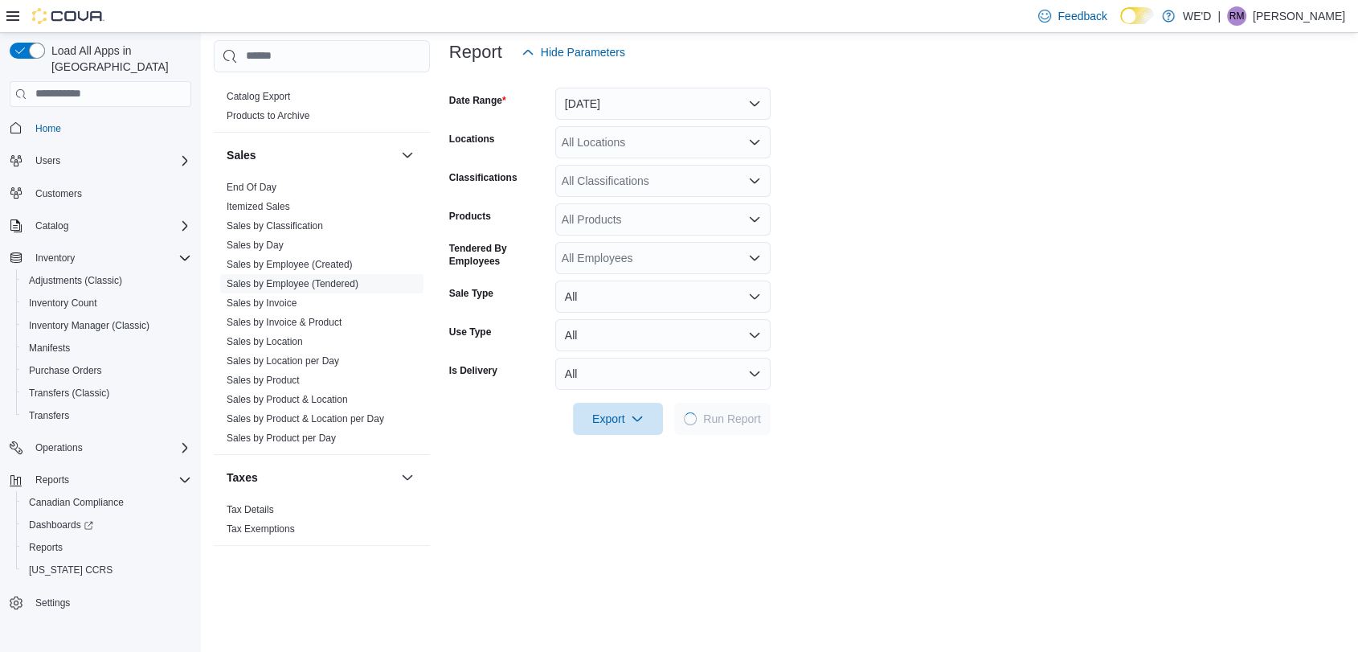
scroll to position [276, 0]
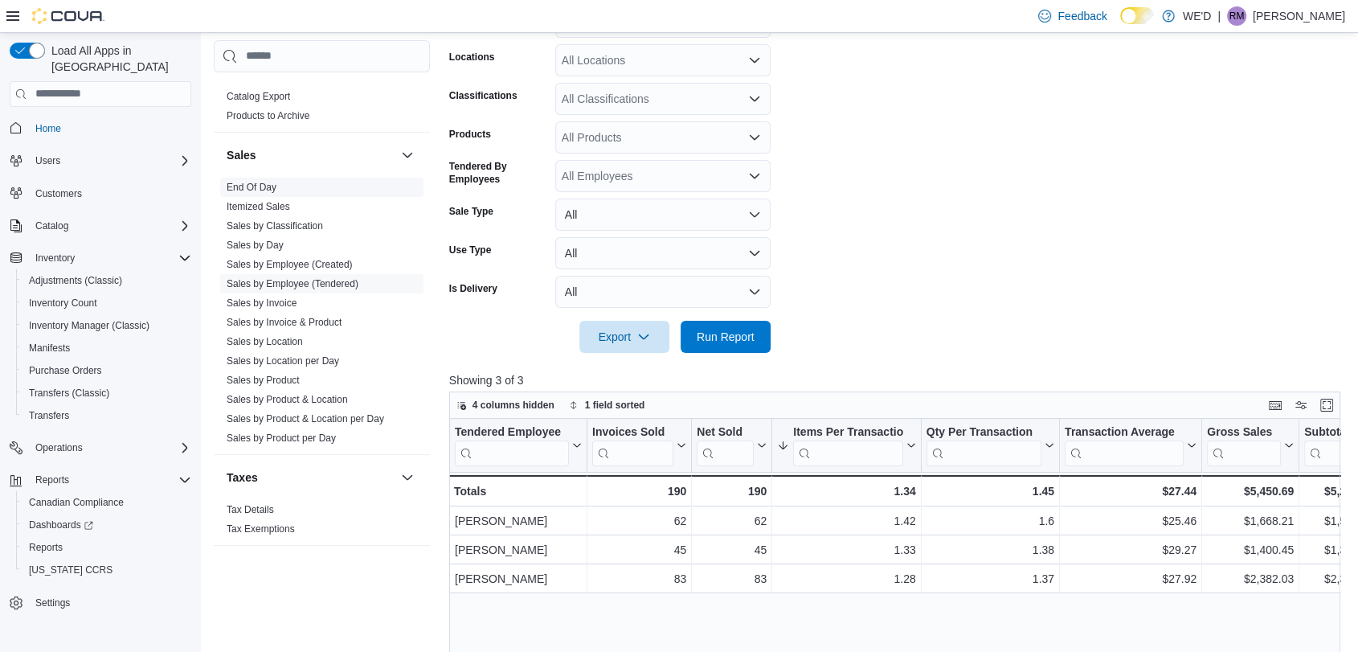
click at [254, 190] on link "End Of Day" at bounding box center [252, 187] width 50 height 11
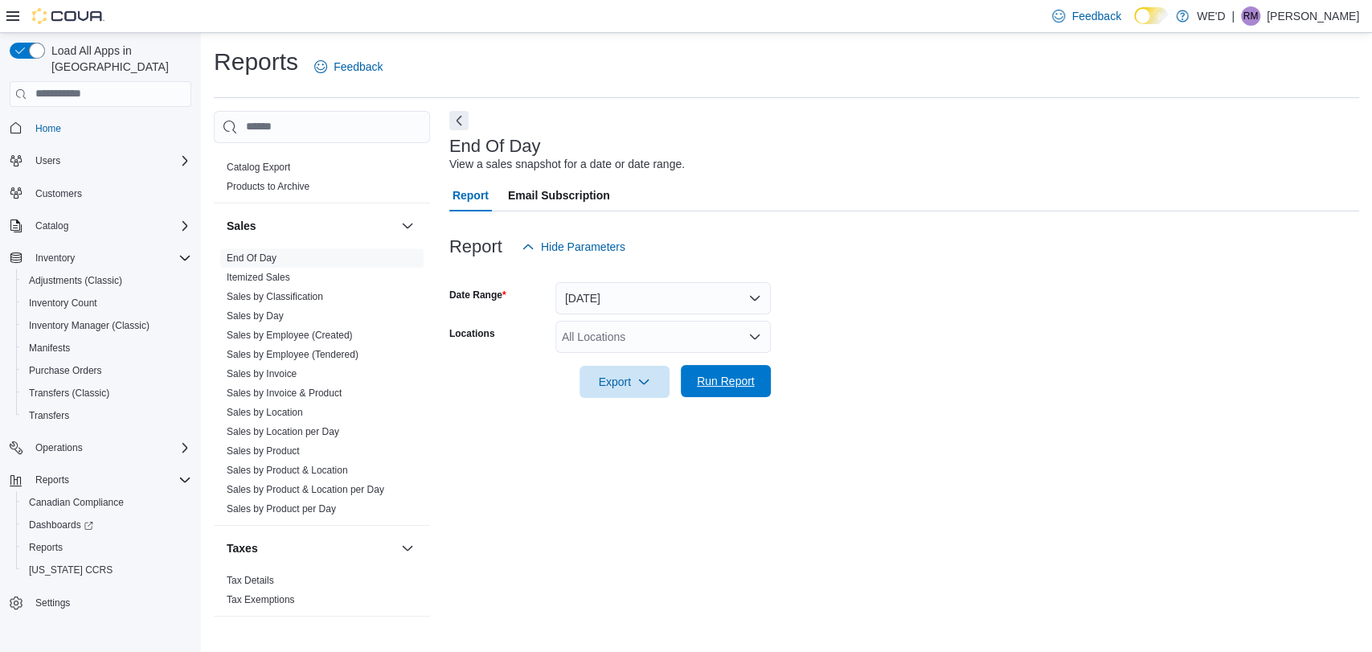
drag, startPoint x: 722, startPoint y: 387, endPoint x: 755, endPoint y: 387, distance: 33.0
click at [722, 387] on span "Run Report" at bounding box center [726, 381] width 58 height 16
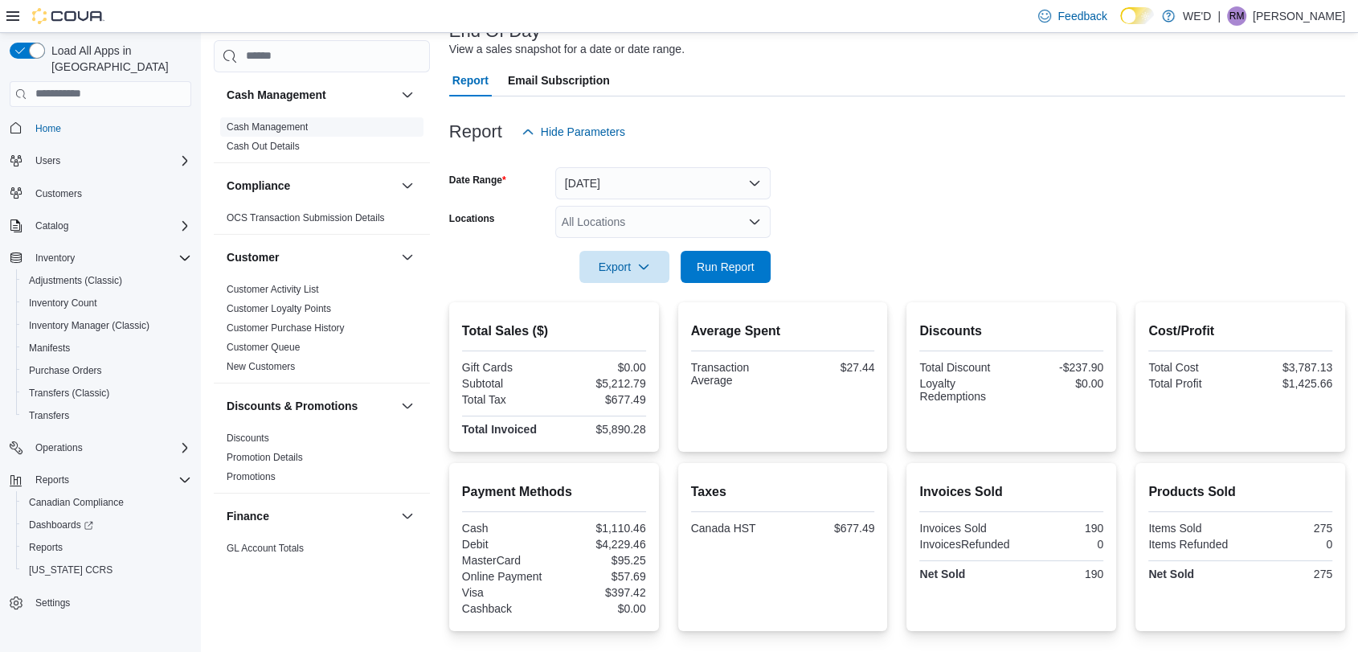
click at [301, 121] on span "Cash Management" at bounding box center [267, 127] width 81 height 13
click at [301, 125] on link "Cash Management" at bounding box center [267, 126] width 81 height 11
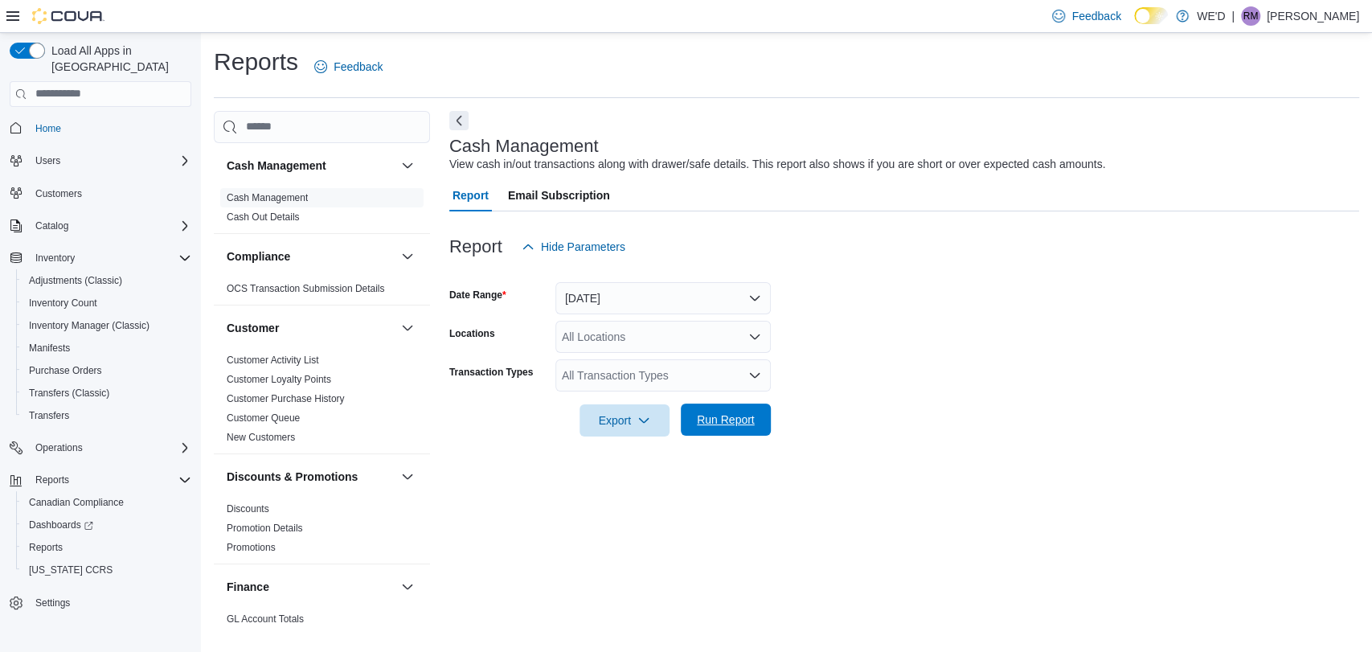
click at [739, 422] on span "Run Report" at bounding box center [726, 419] width 58 height 16
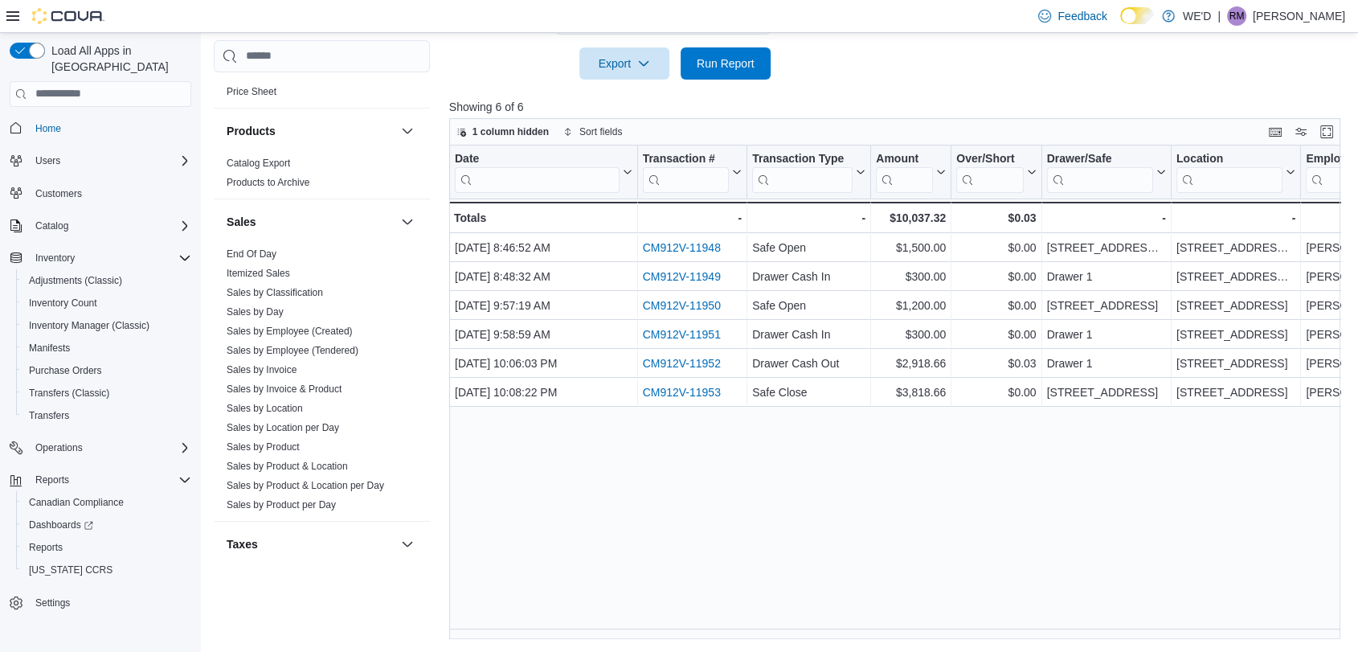
scroll to position [1060, 0]
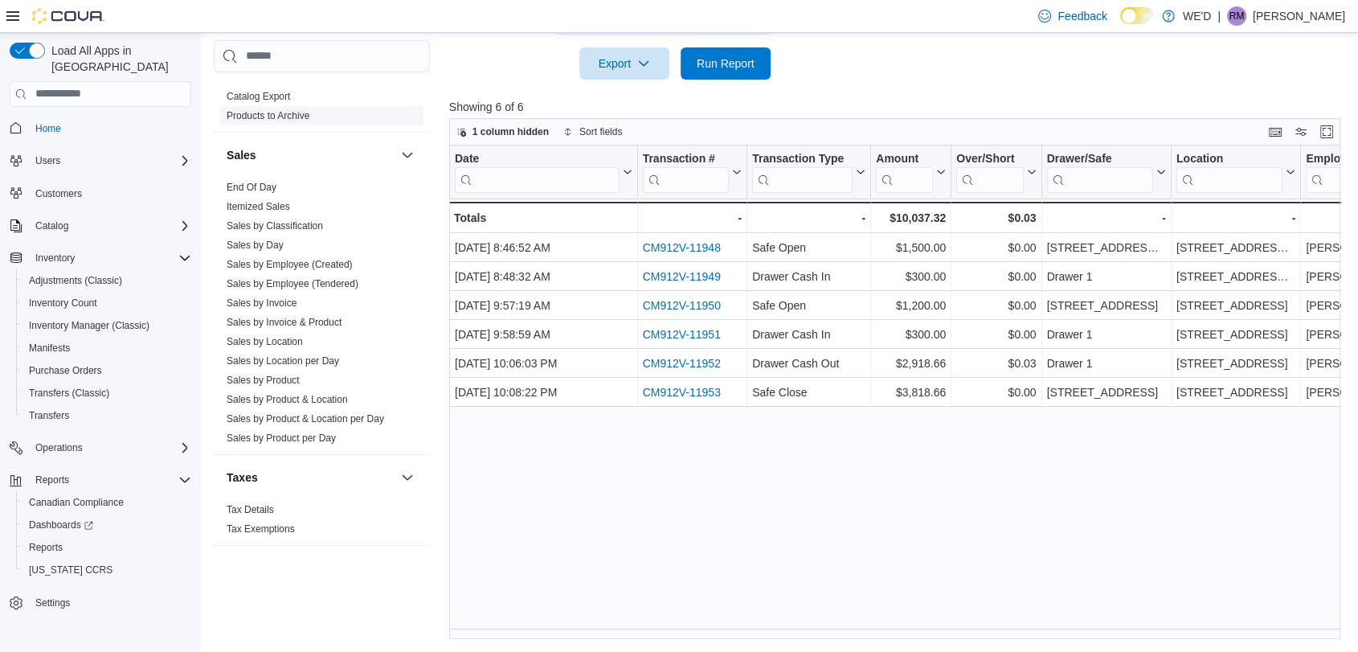
click at [263, 184] on link "End Of Day" at bounding box center [252, 187] width 50 height 11
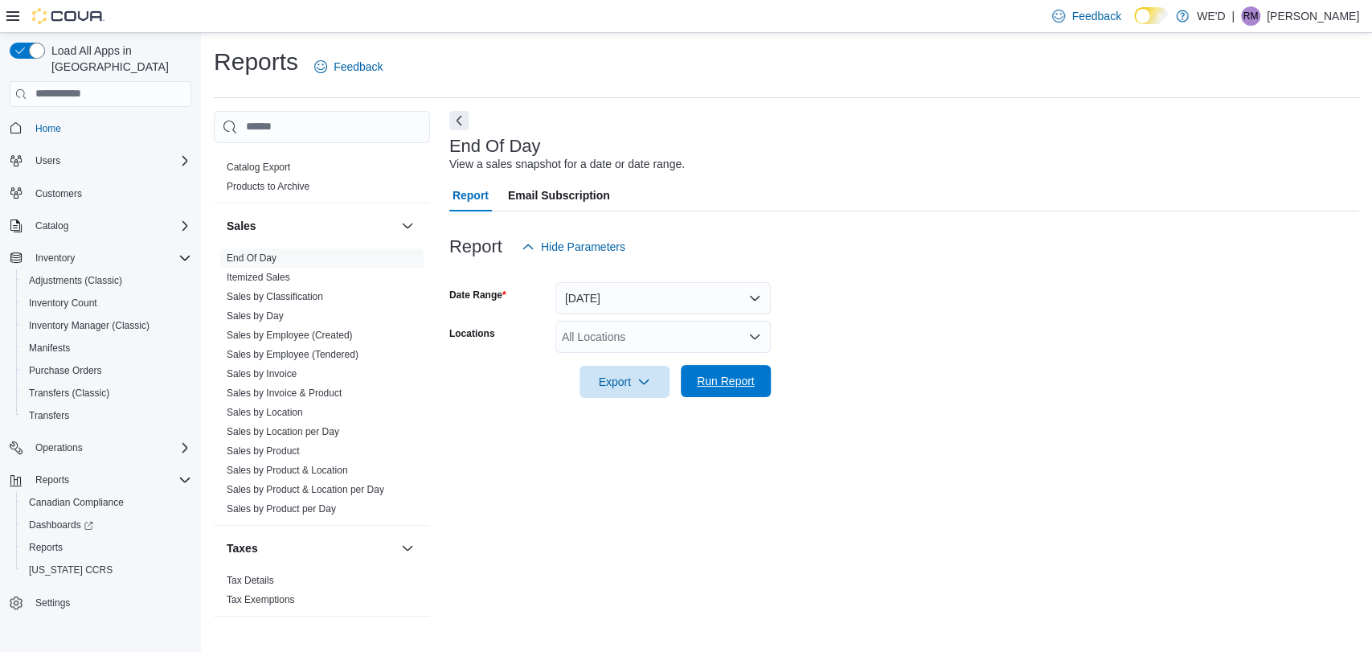
click at [722, 376] on span "Run Report" at bounding box center [726, 381] width 58 height 16
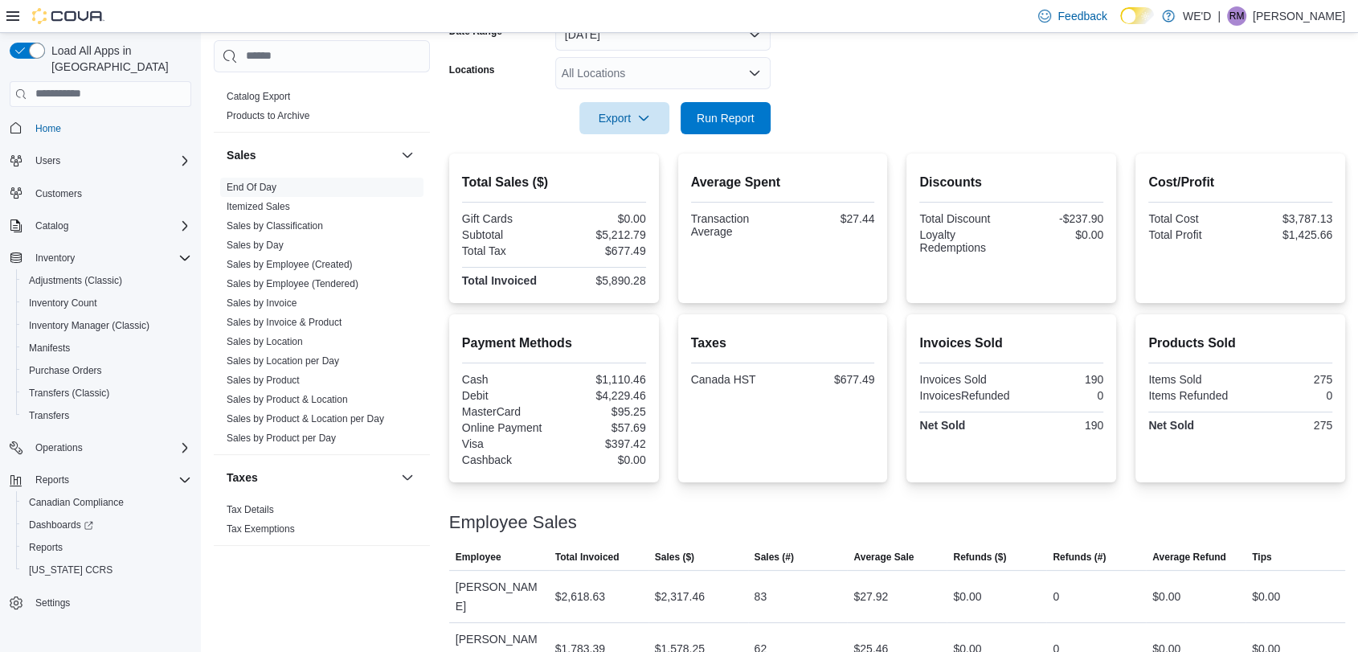
scroll to position [293, 0]
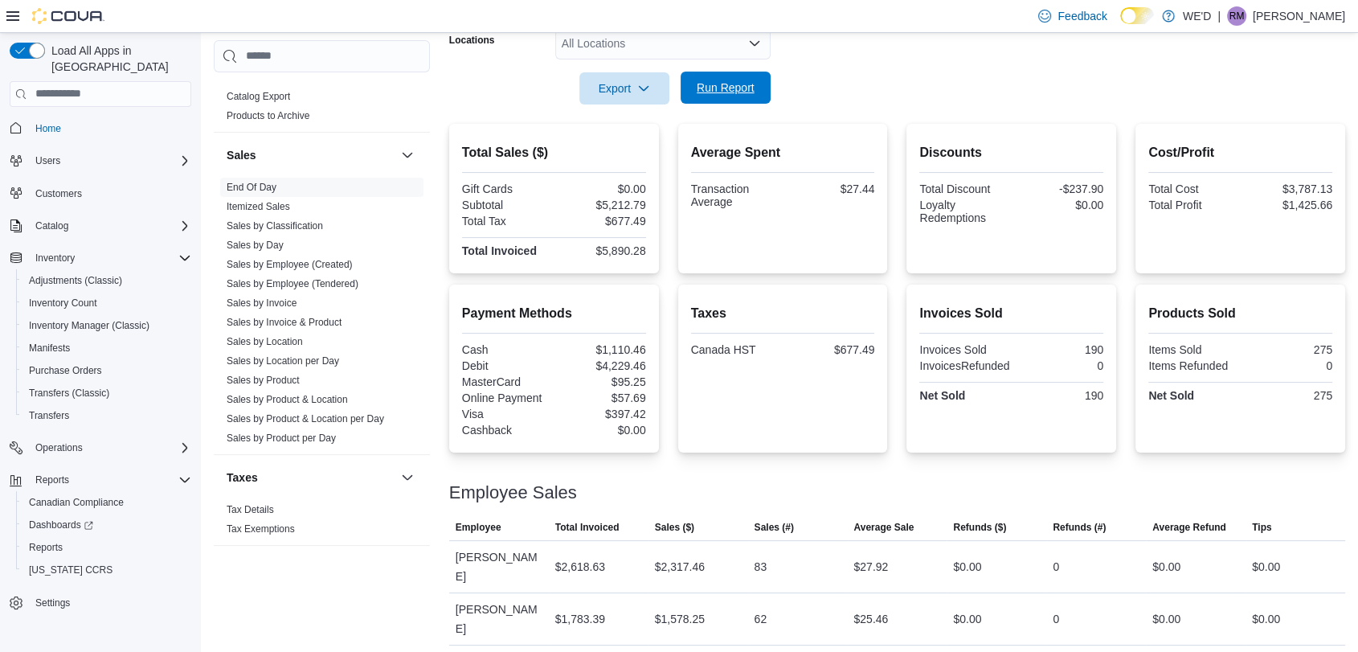
click at [702, 83] on span "Run Report" at bounding box center [726, 88] width 58 height 16
click at [336, 282] on link "Sales by Employee (Tendered)" at bounding box center [293, 283] width 132 height 11
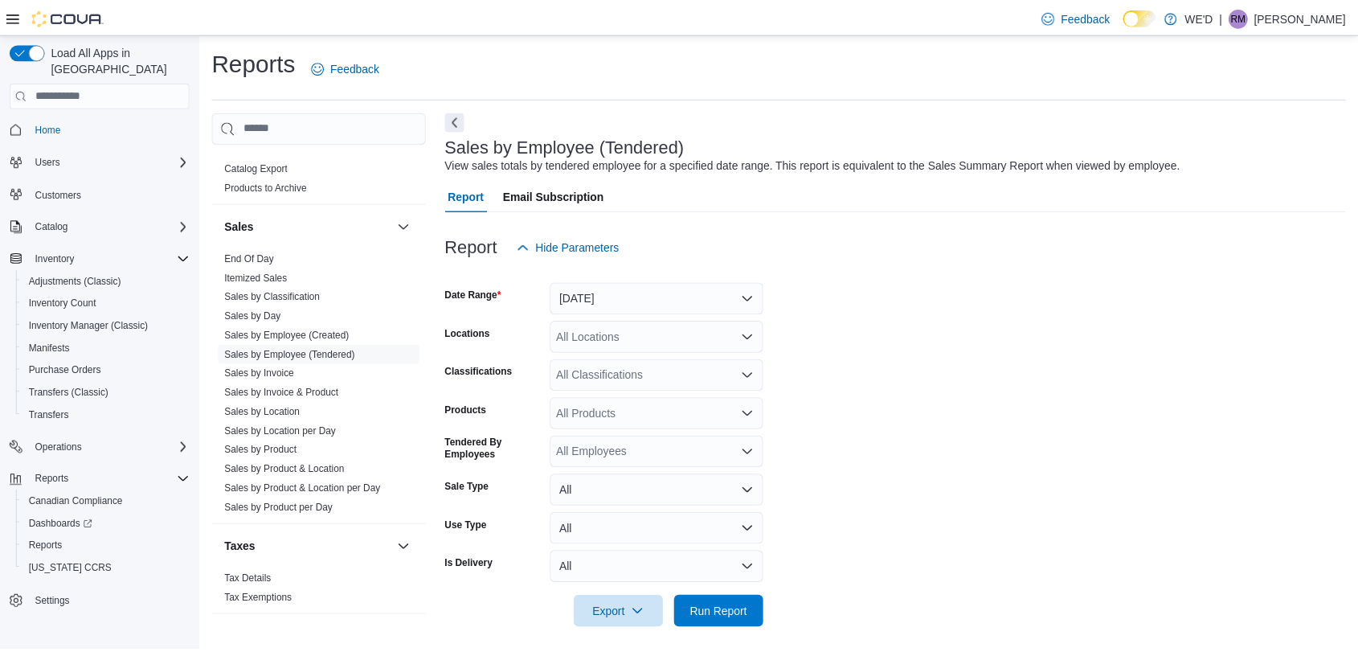
scroll to position [9, 0]
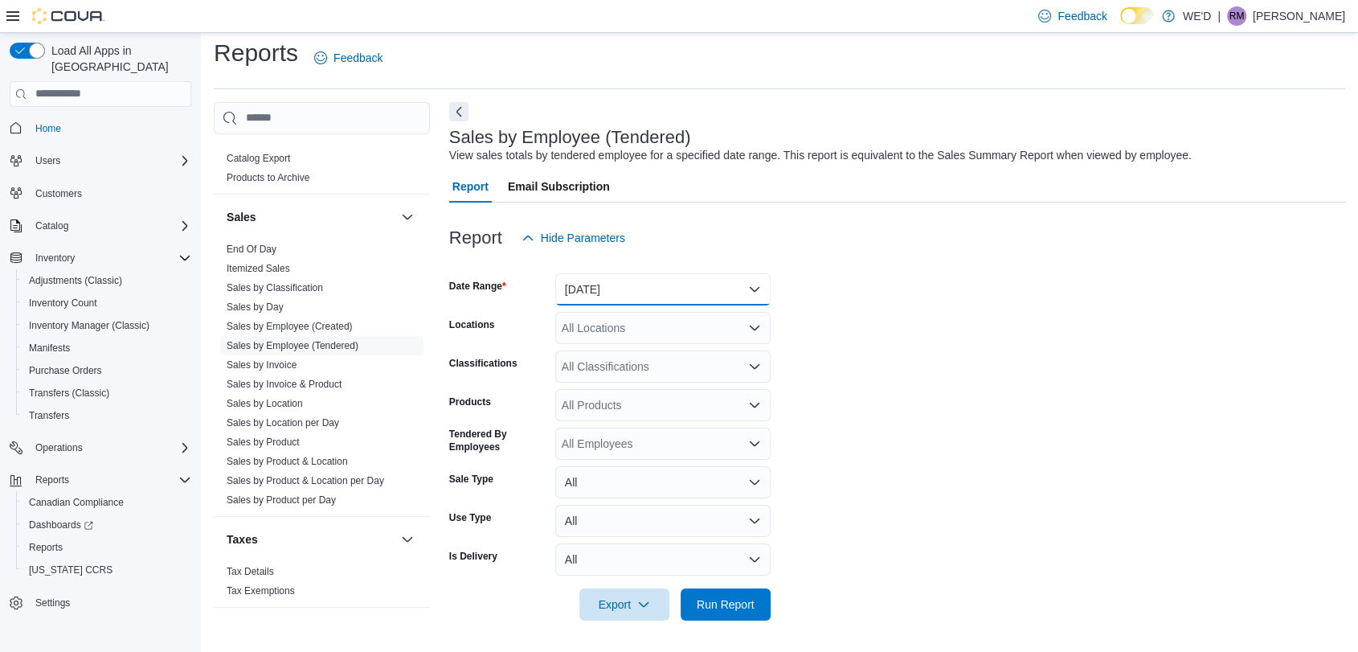
click at [659, 301] on button "[DATE]" at bounding box center [662, 289] width 215 height 32
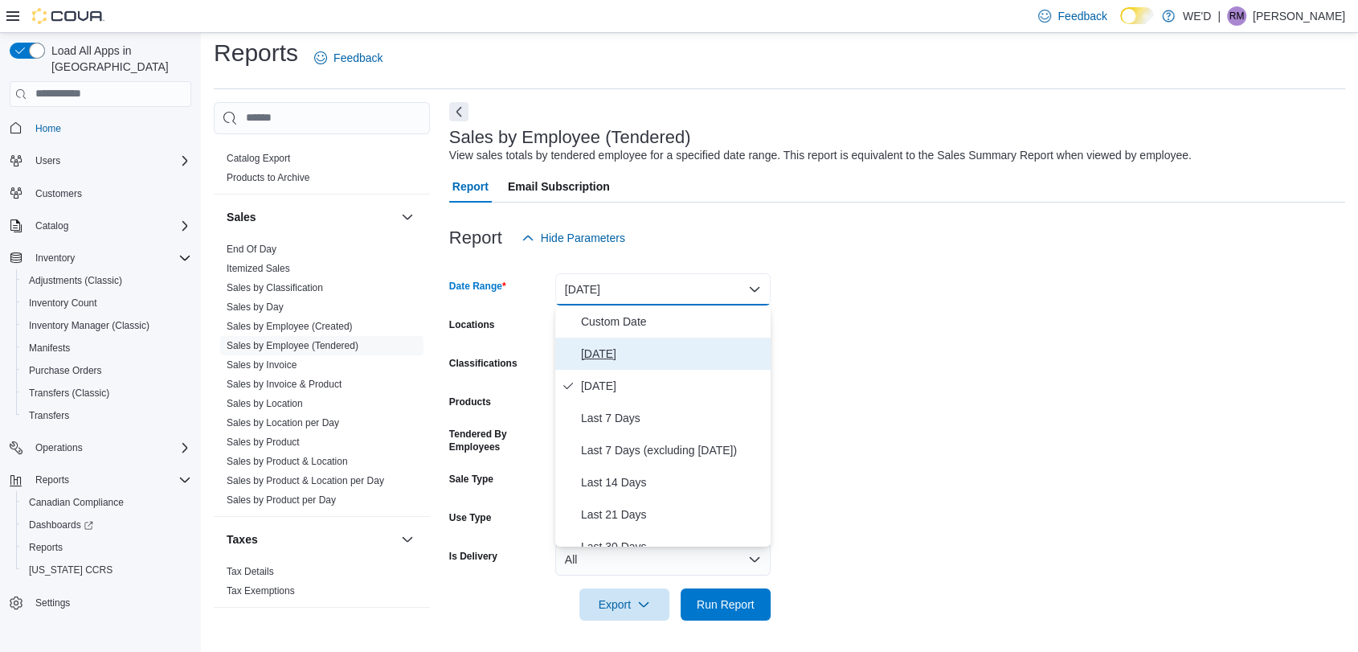
click at [694, 356] on span "[DATE]" at bounding box center [672, 353] width 183 height 19
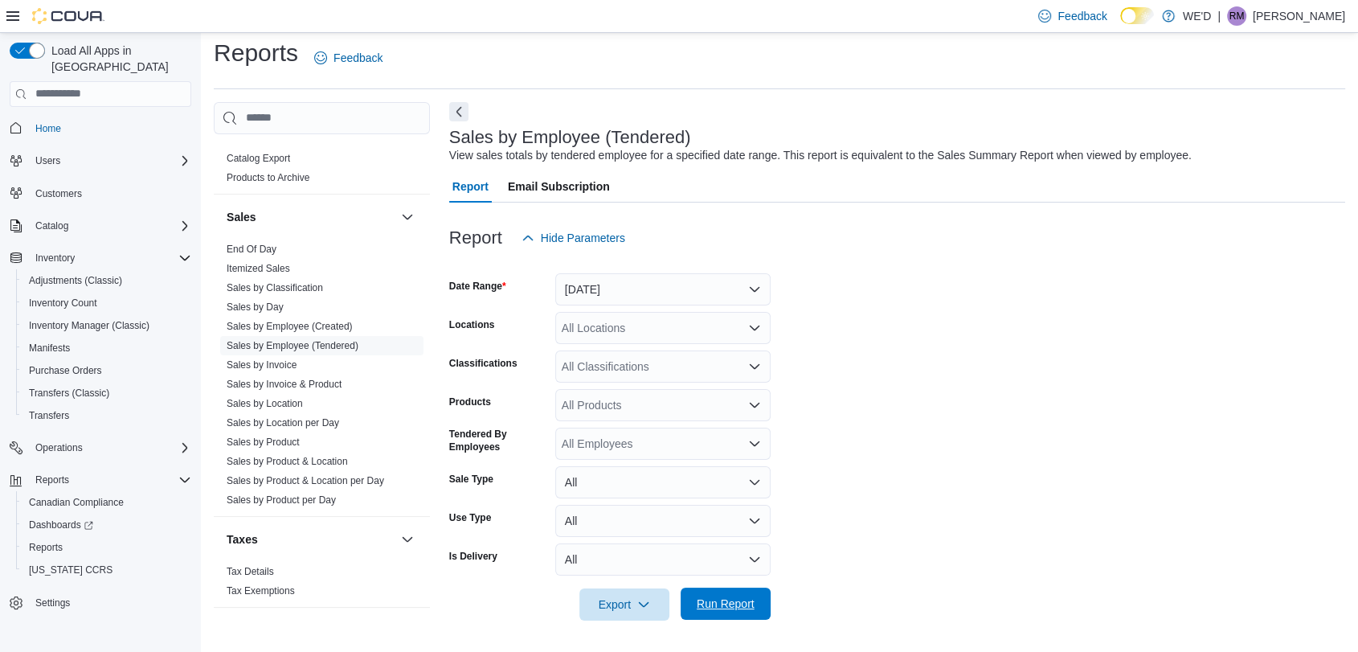
click at [737, 598] on span "Run Report" at bounding box center [726, 604] width 58 height 16
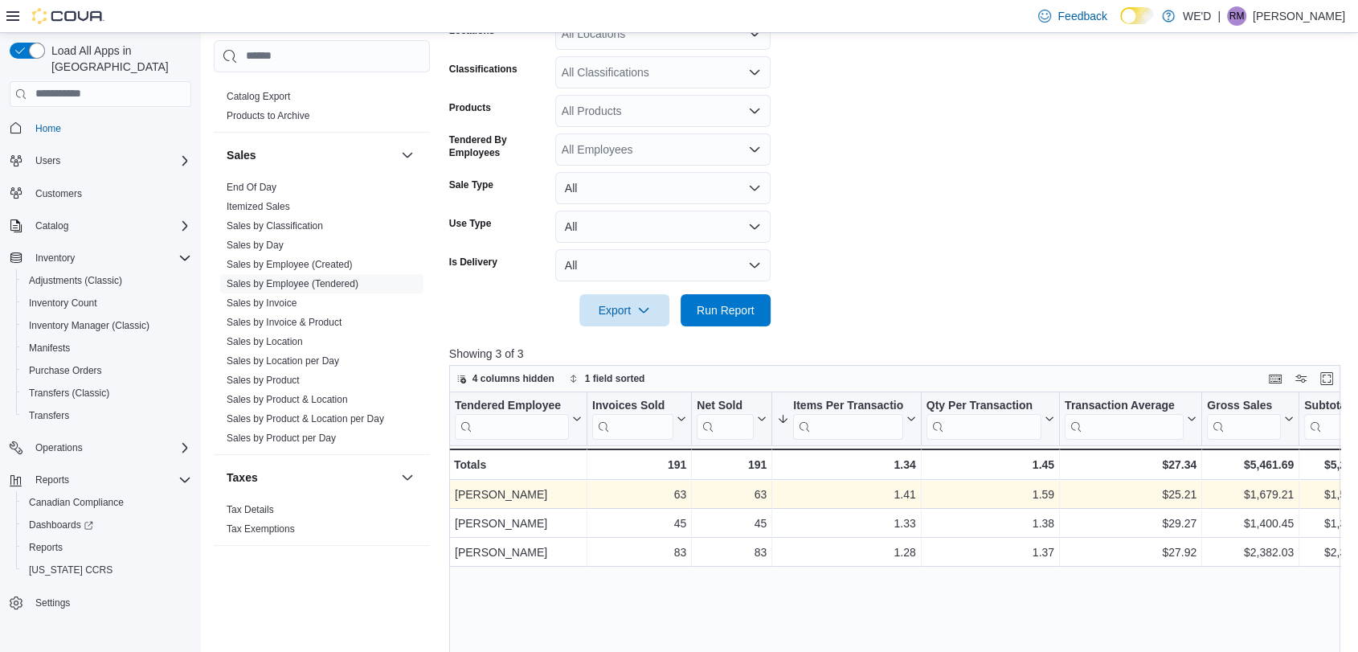
scroll to position [276, 0]
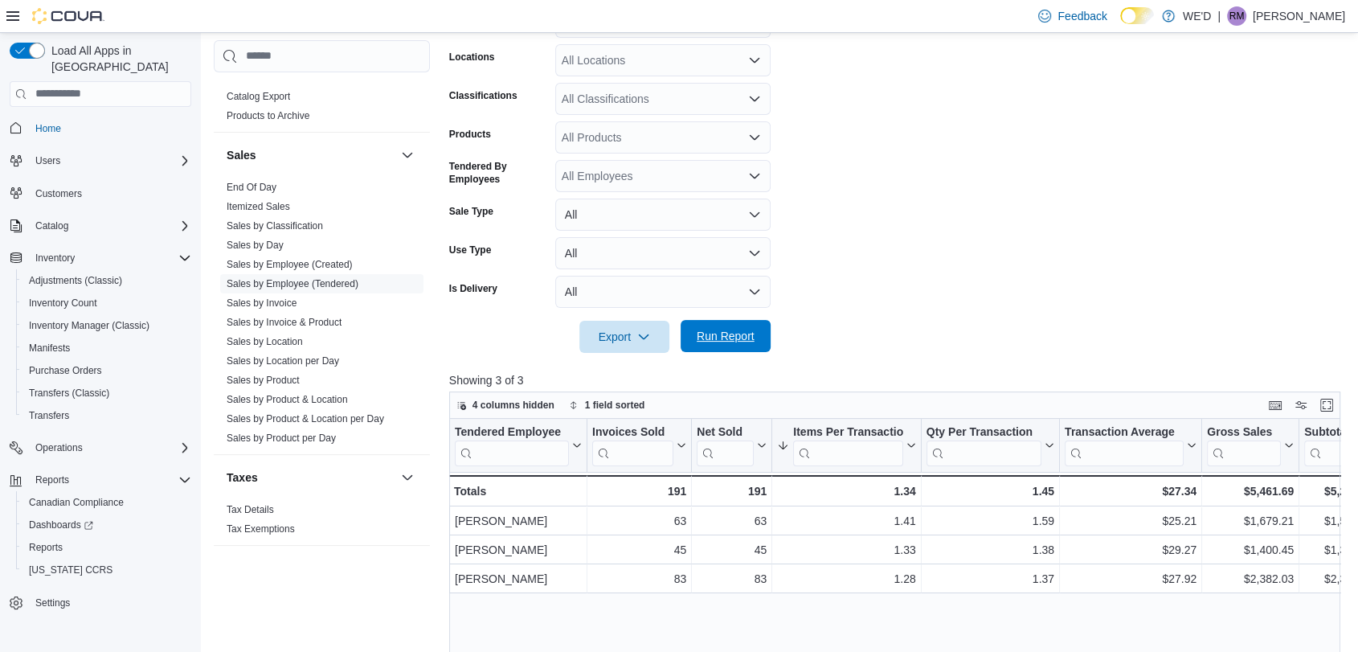
click at [737, 330] on span "Run Report" at bounding box center [726, 336] width 58 height 16
